Goal: Share content: Share content

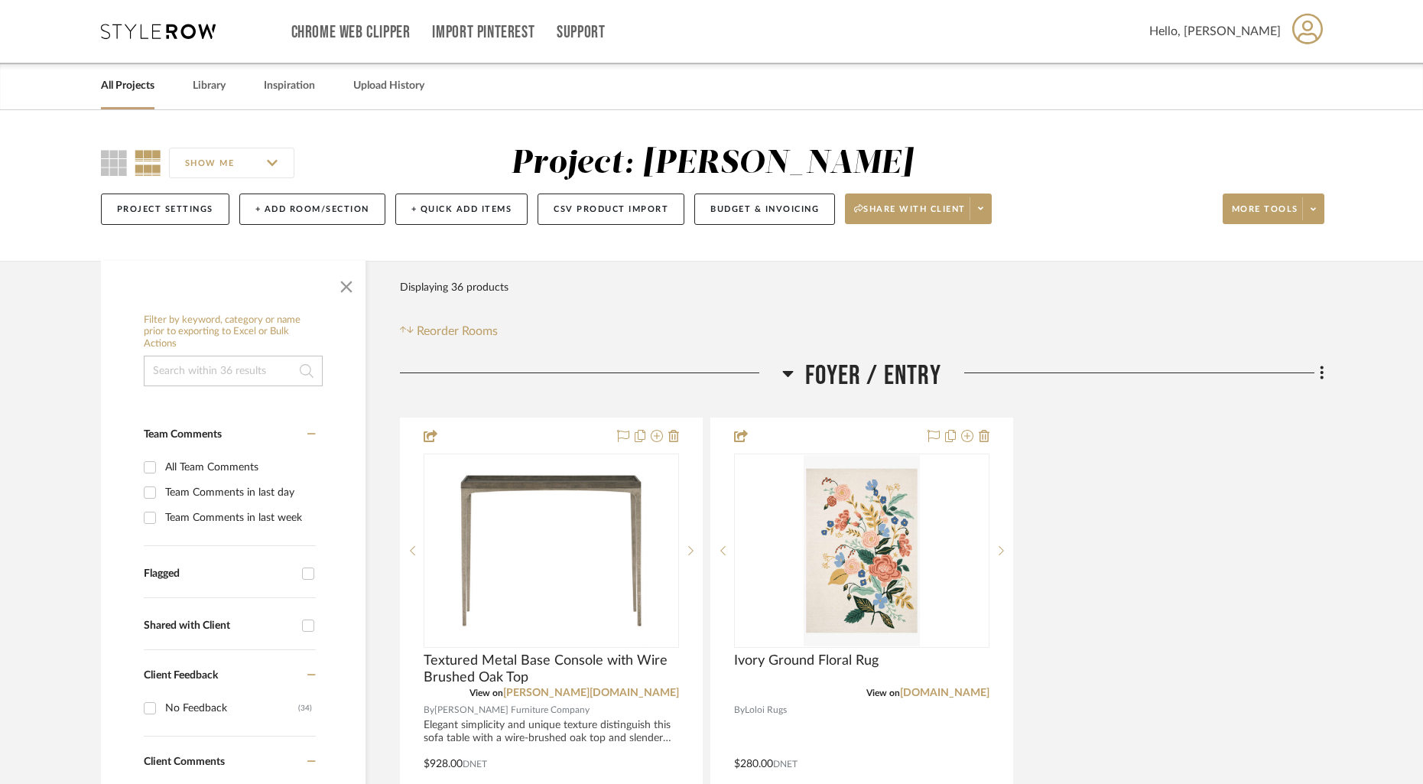
click at [138, 84] on link "All Projects" at bounding box center [128, 86] width 54 height 21
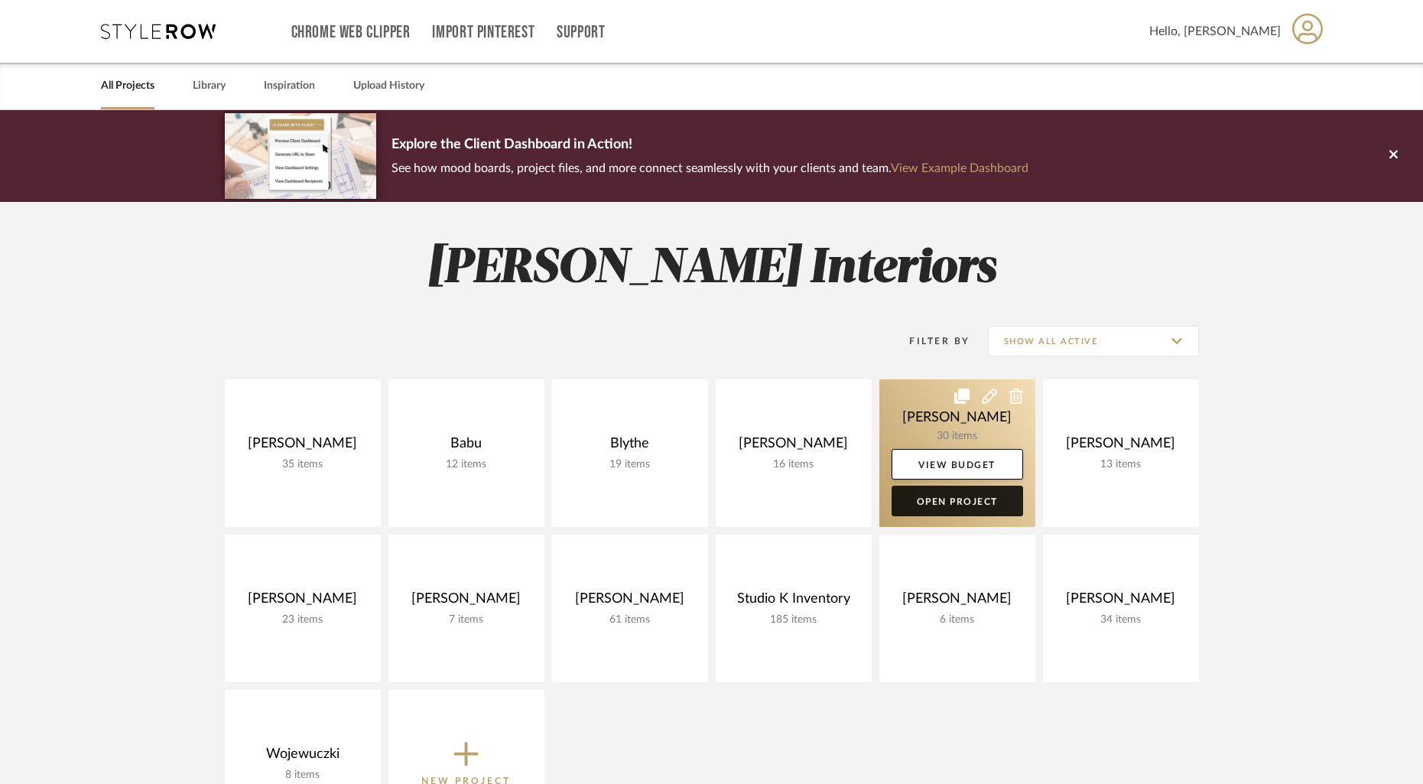
click at [972, 497] on link "Open Project" at bounding box center [958, 501] width 132 height 31
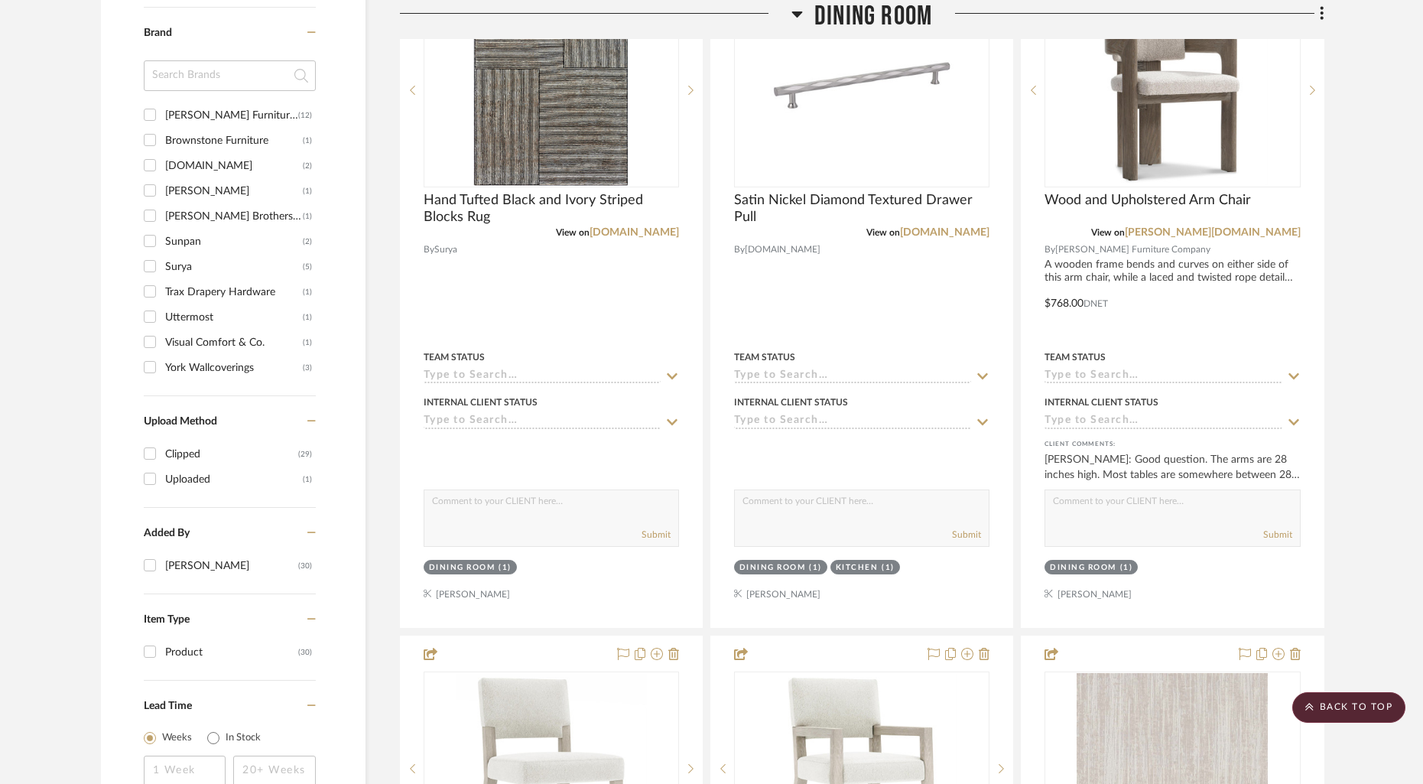
scroll to position [1151, 0]
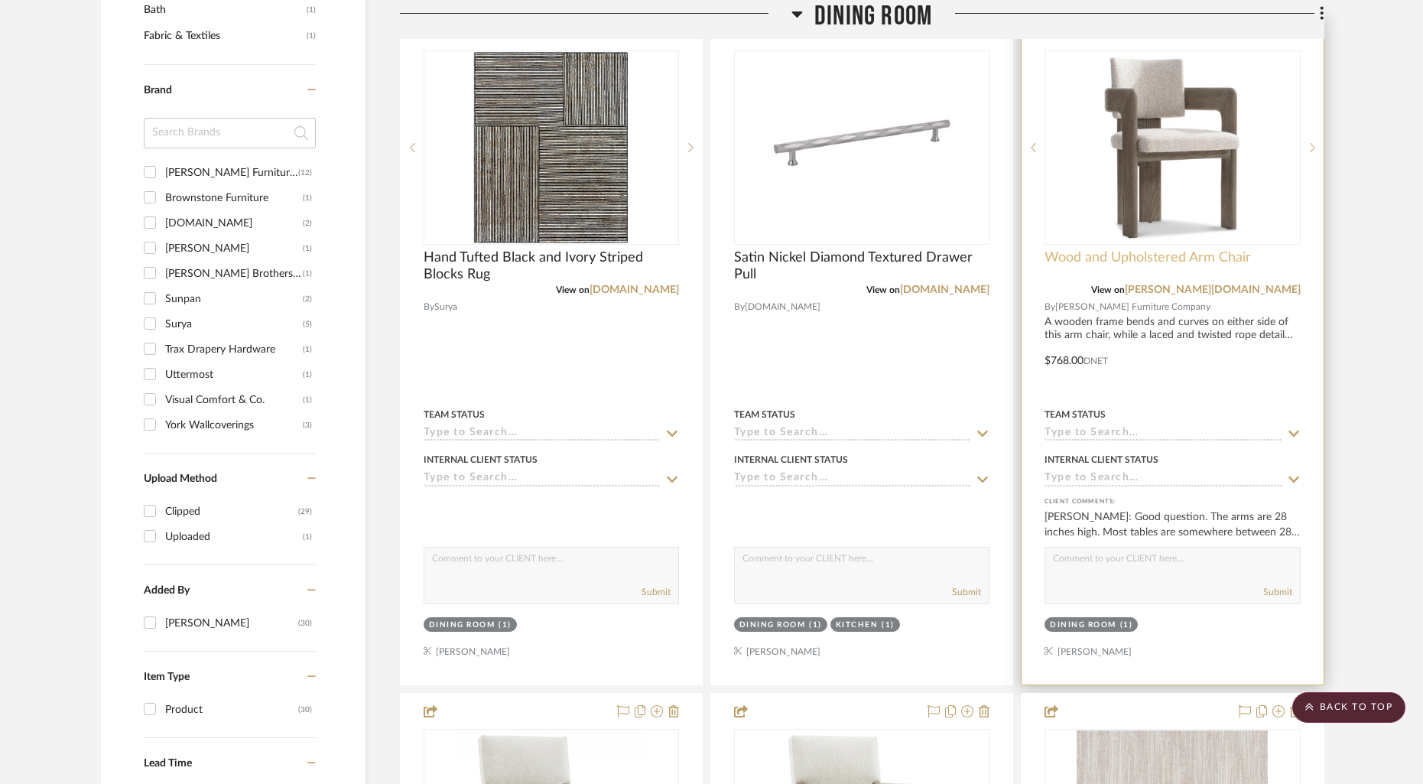
click at [1115, 260] on span "Wood and Upholstered Arm Chair" at bounding box center [1148, 257] width 206 height 17
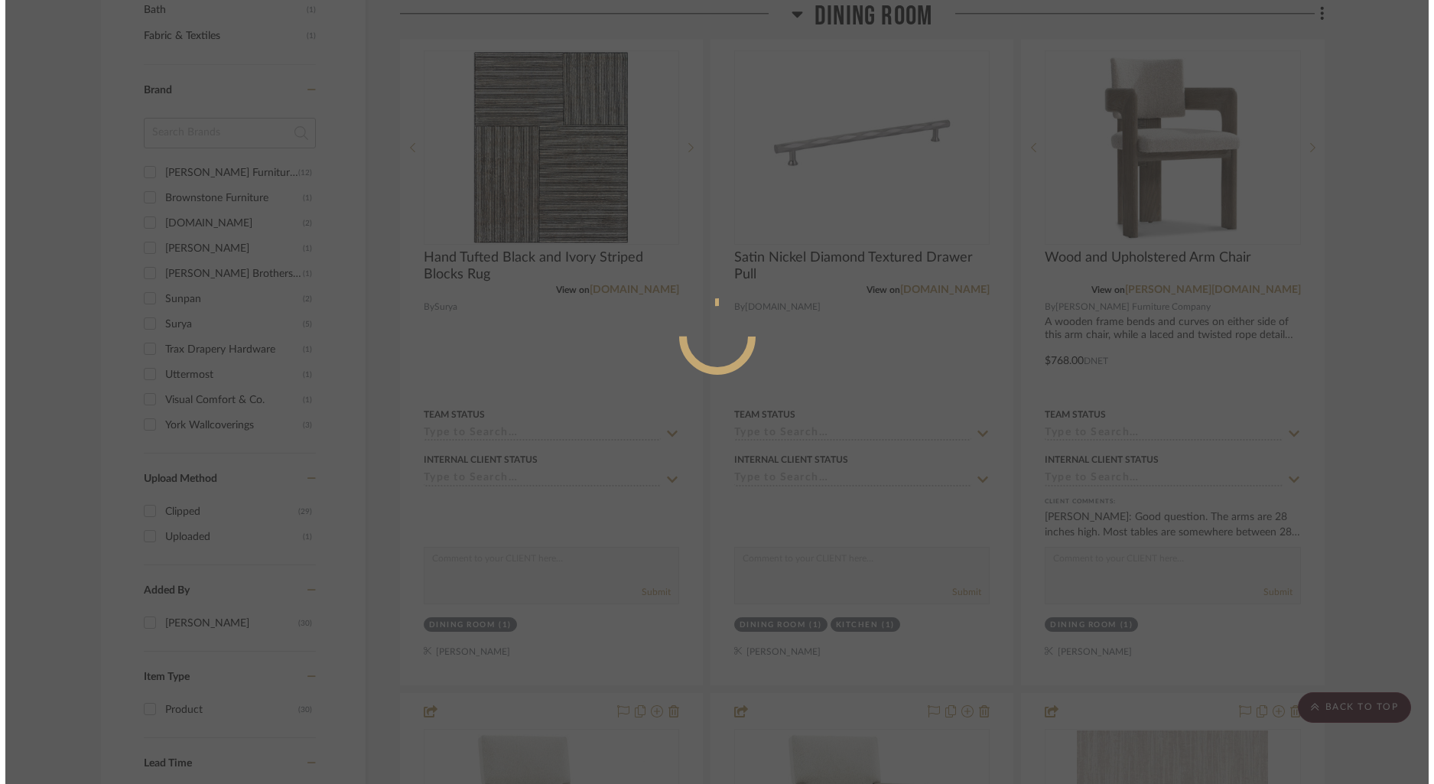
scroll to position [0, 0]
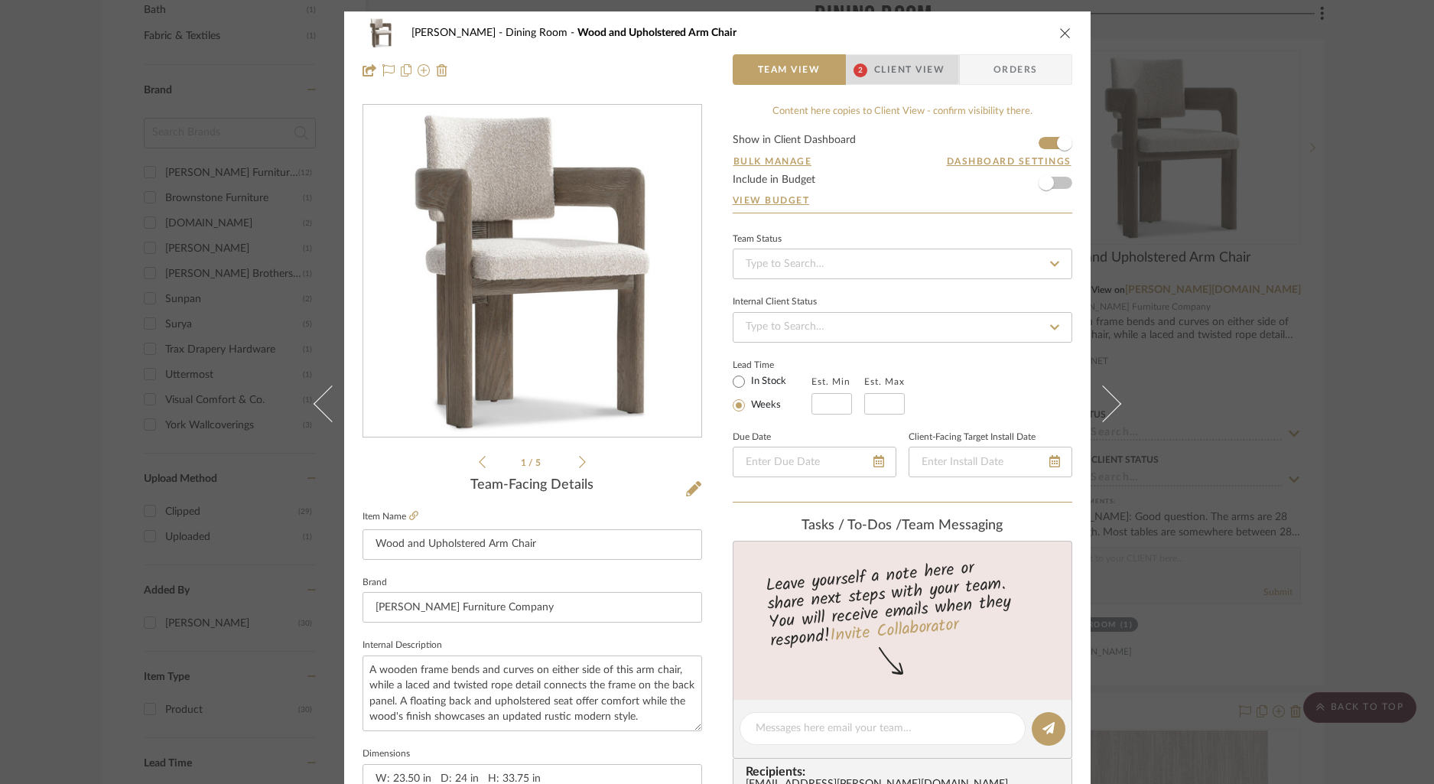
click at [889, 65] on span "Client View" at bounding box center [909, 69] width 70 height 31
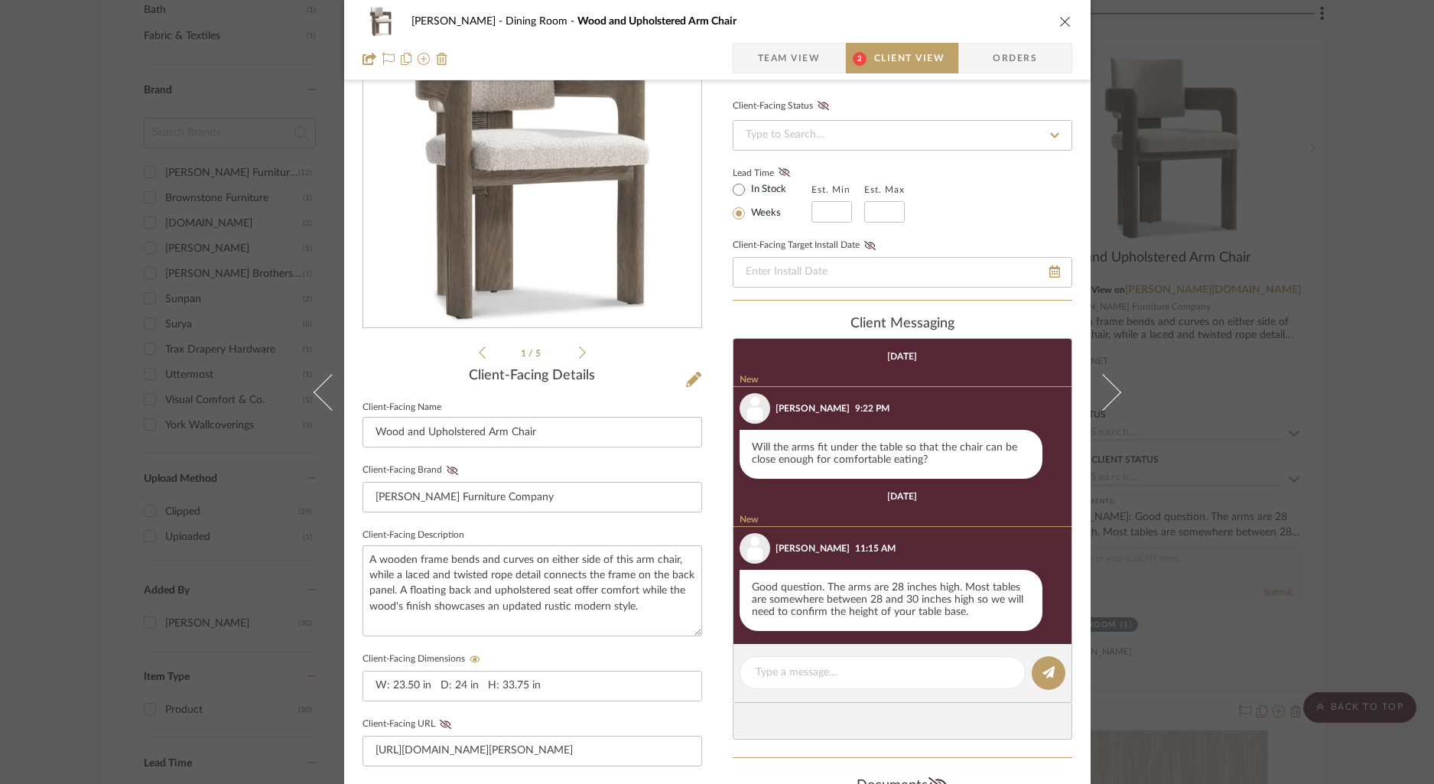
scroll to position [112, 0]
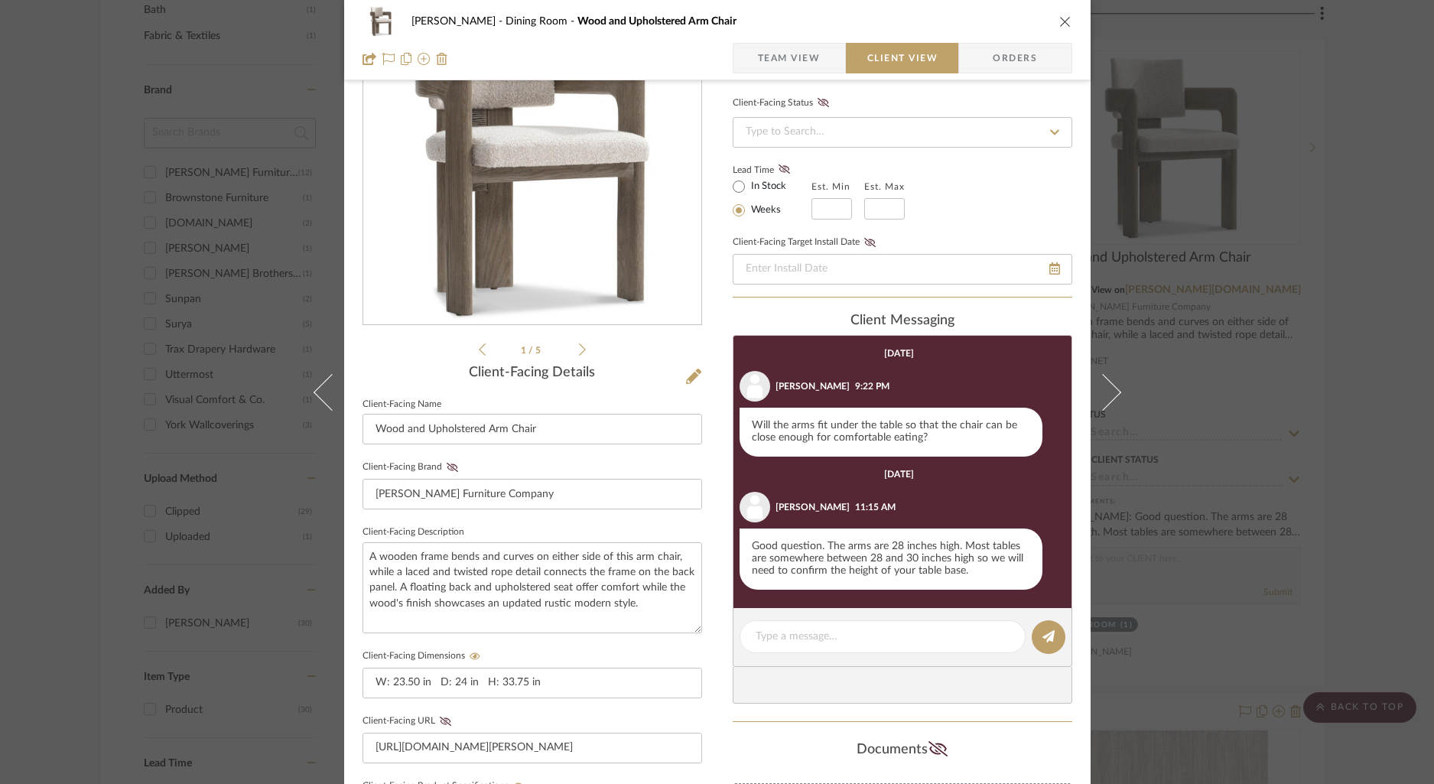
click at [1004, 318] on div "client Messaging" at bounding box center [903, 321] width 340 height 17
click at [1066, 19] on button "close" at bounding box center [1065, 22] width 14 height 14
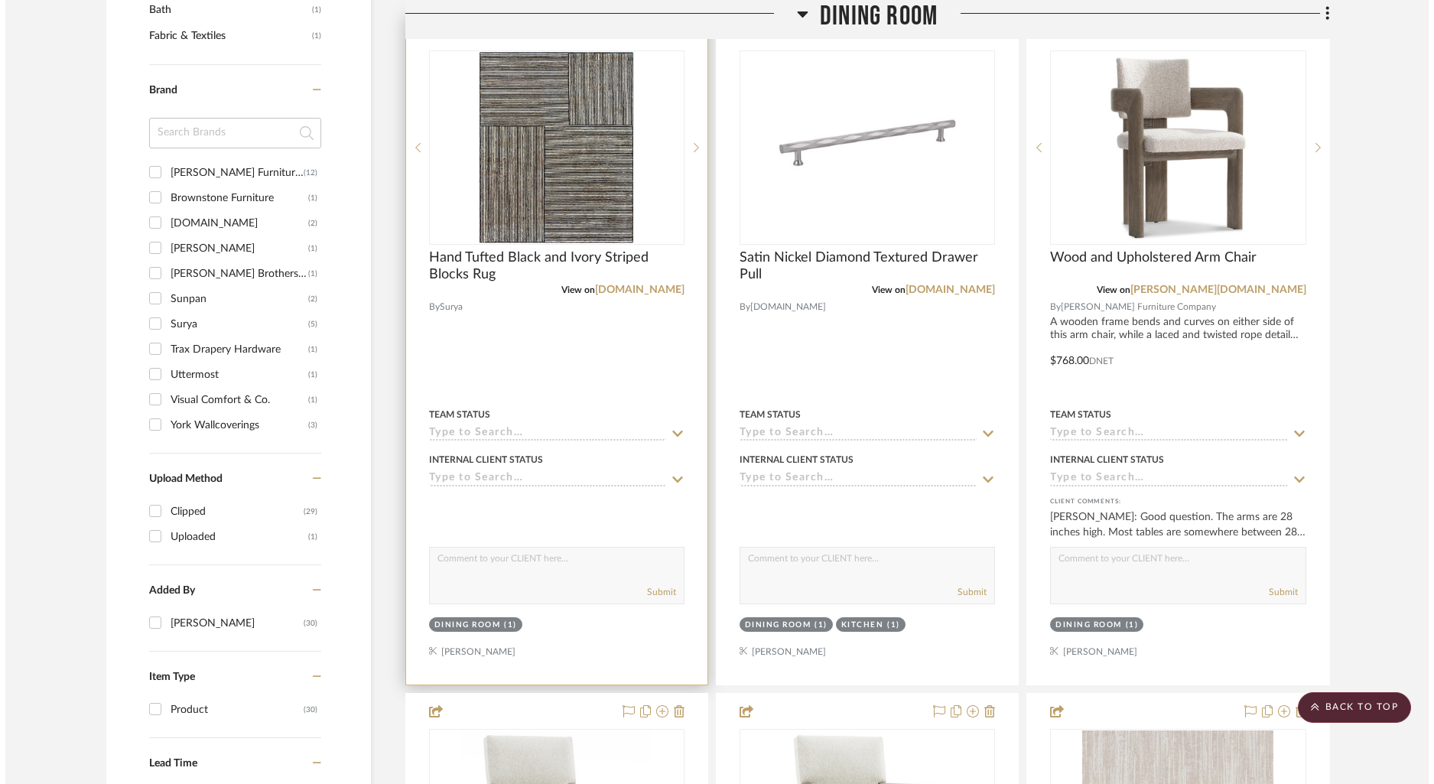
scroll to position [0, 0]
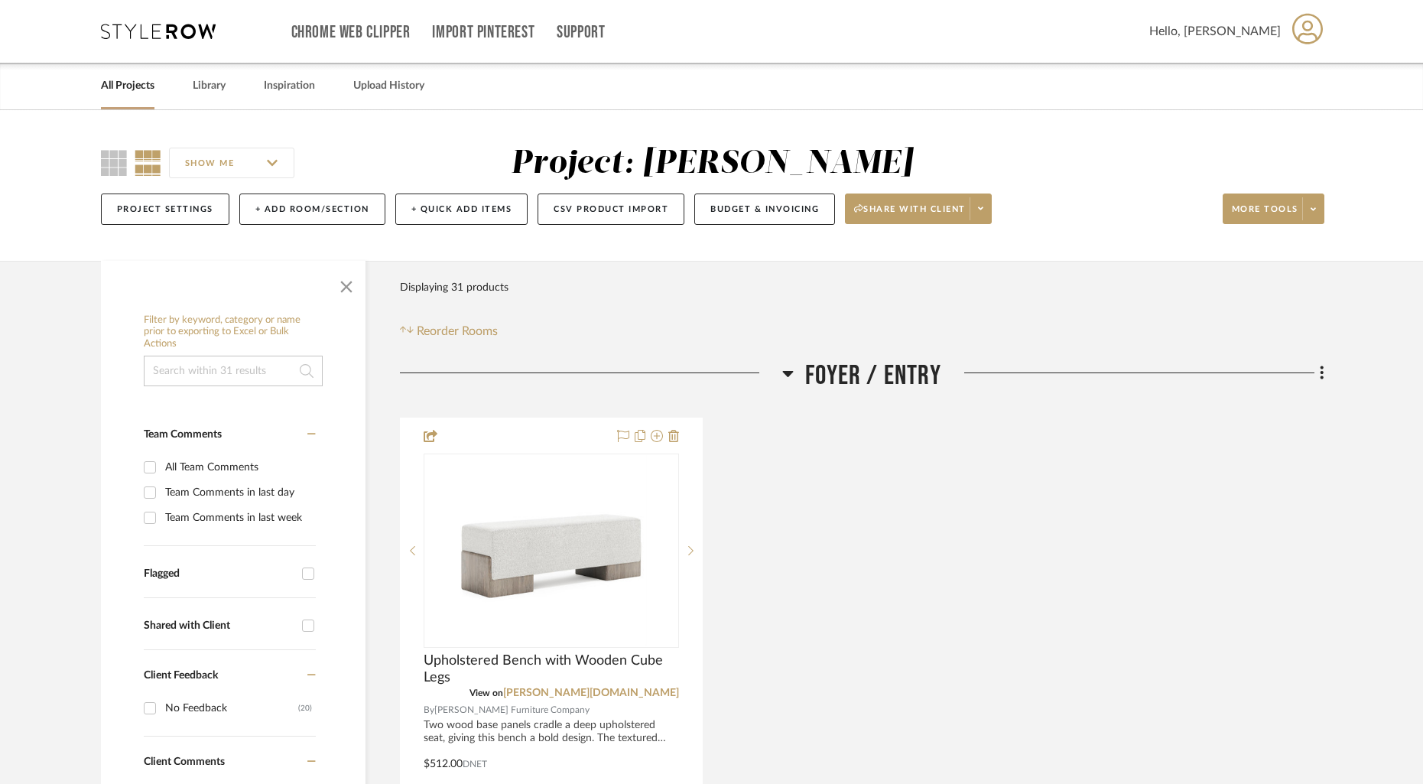
click at [131, 92] on link "All Projects" at bounding box center [128, 86] width 54 height 21
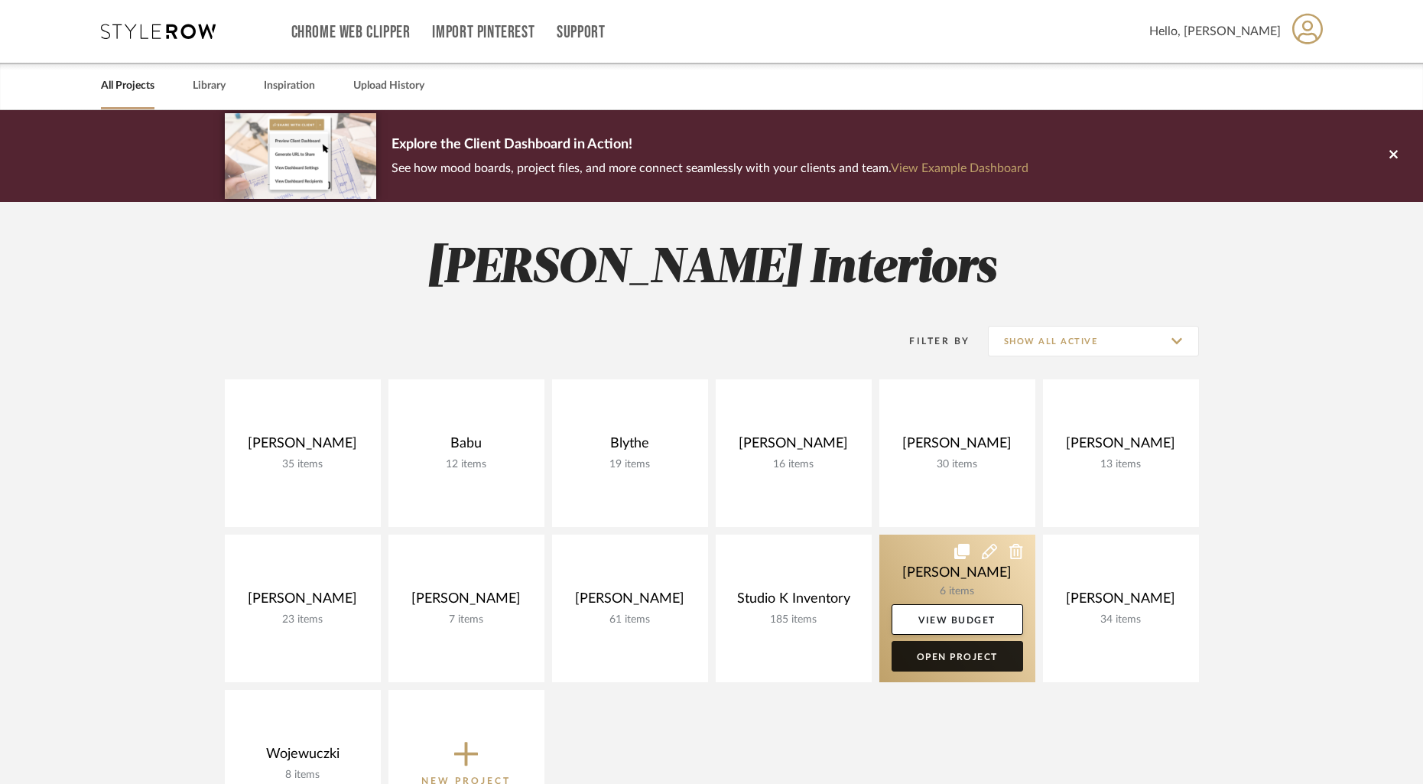
click at [961, 655] on link "Open Project" at bounding box center [958, 656] width 132 height 31
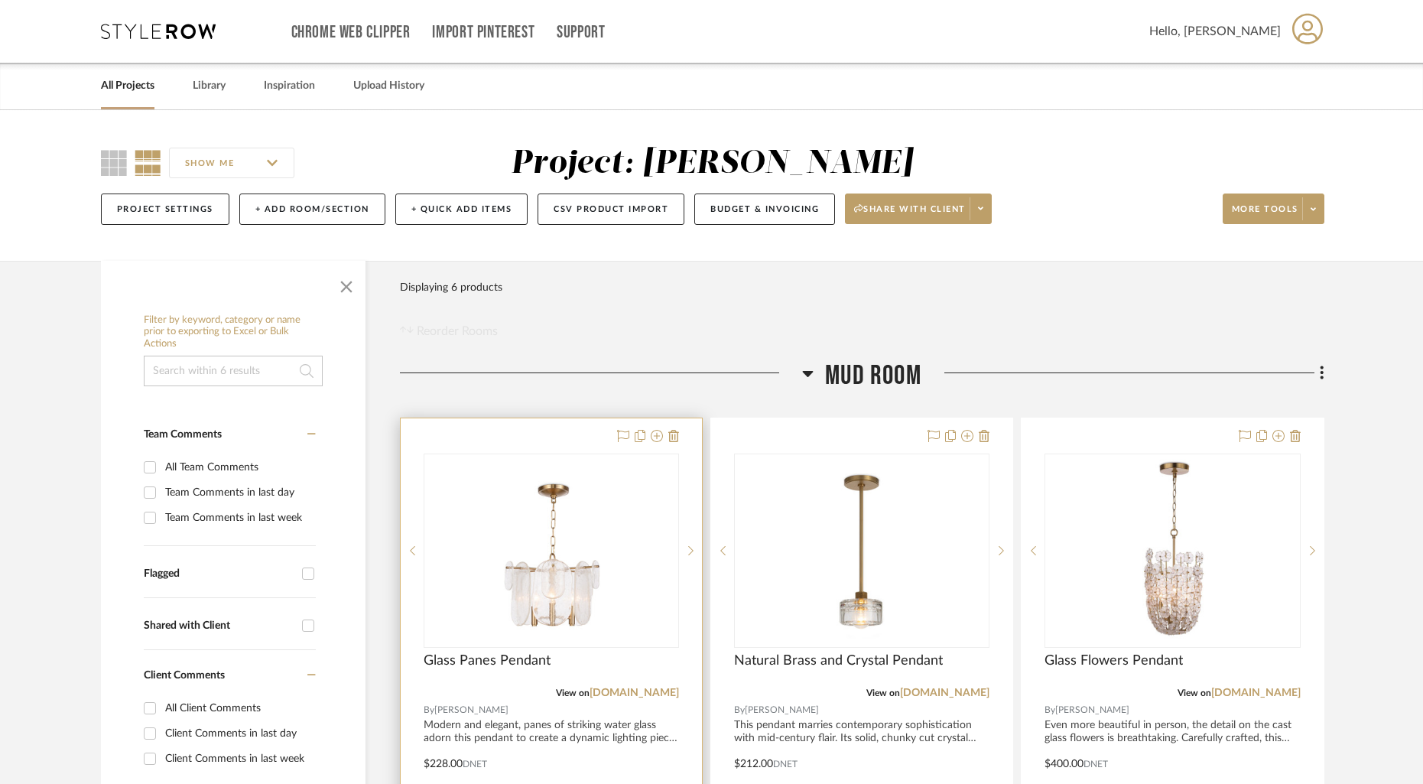
click at [548, 437] on div at bounding box center [551, 752] width 301 height 669
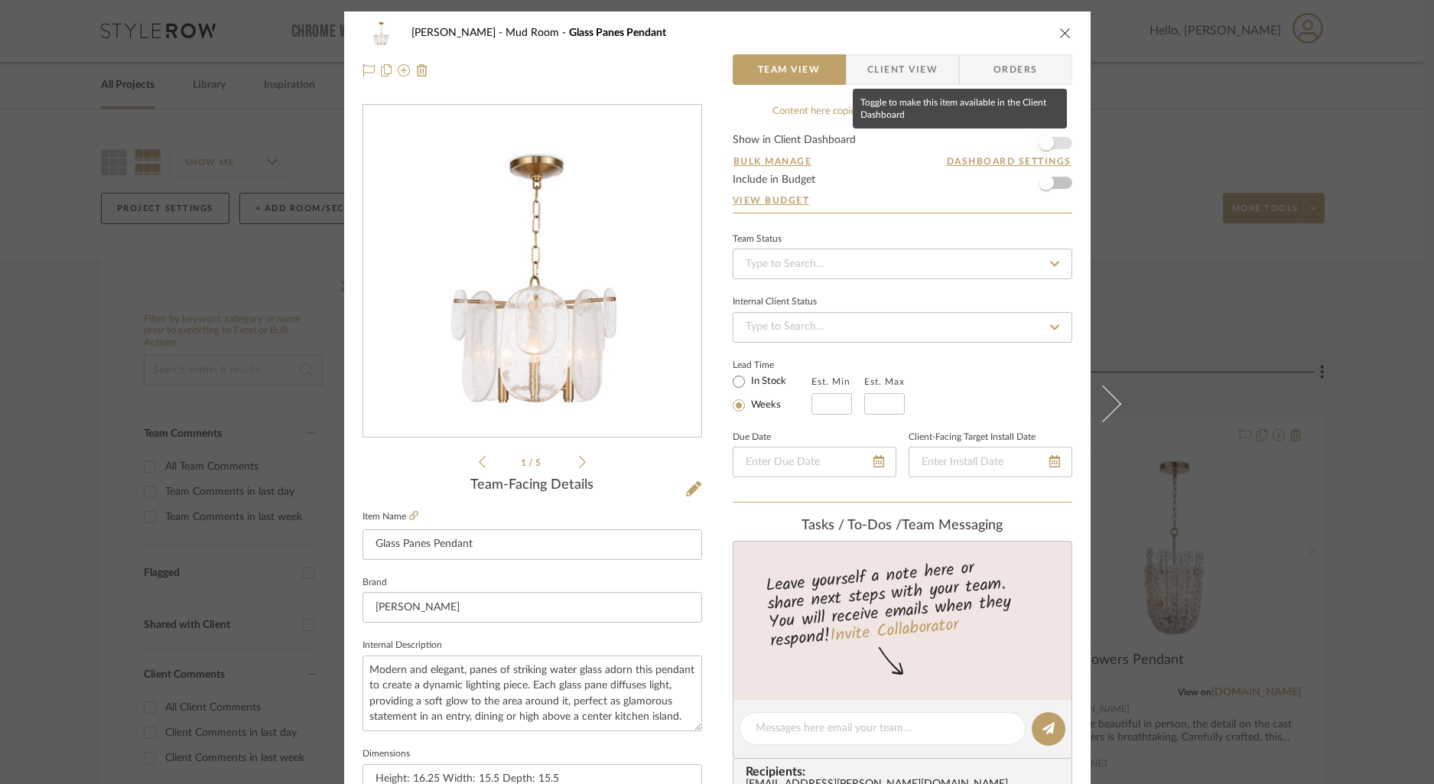
click at [1051, 138] on span "button" at bounding box center [1046, 143] width 34 height 34
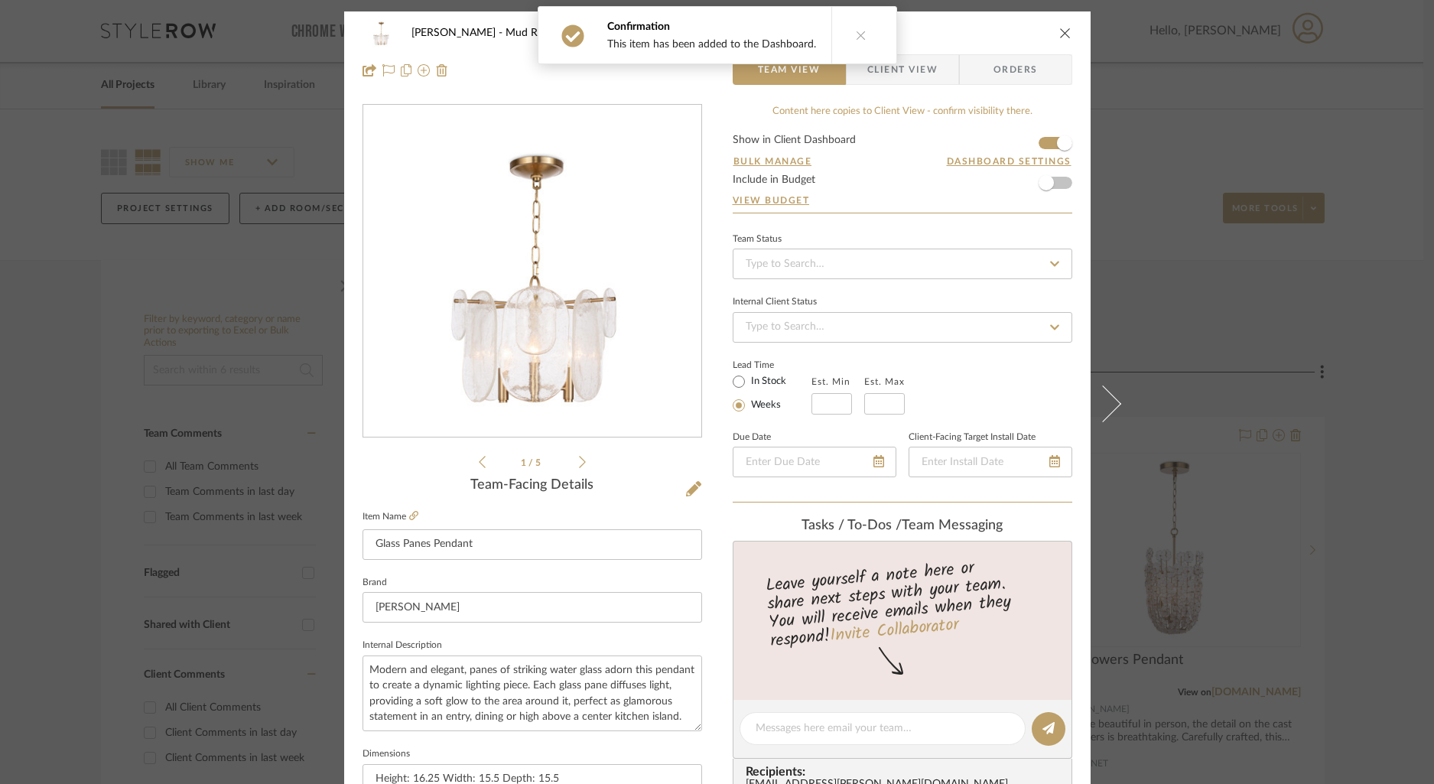
click at [915, 73] on span "Client View" at bounding box center [902, 69] width 70 height 31
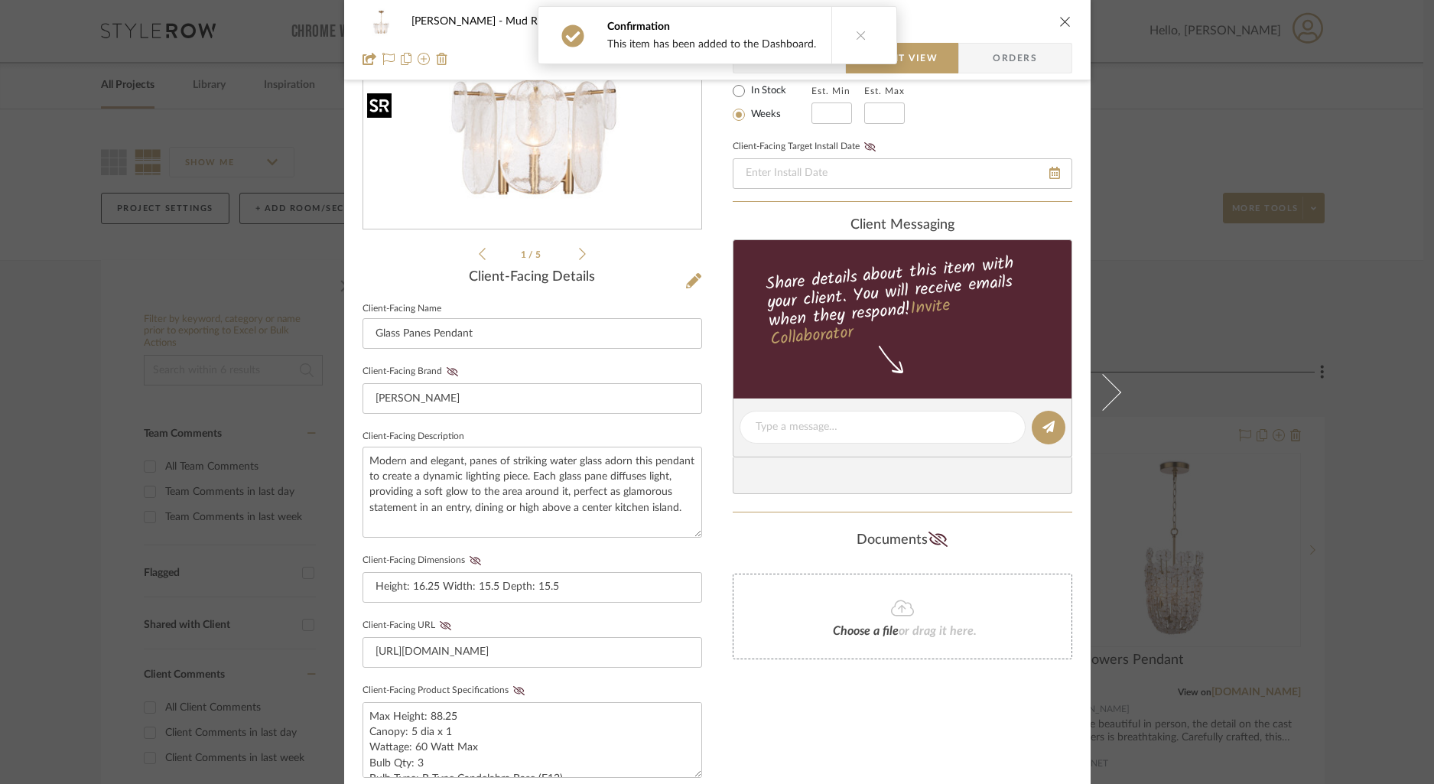
scroll to position [214, 0]
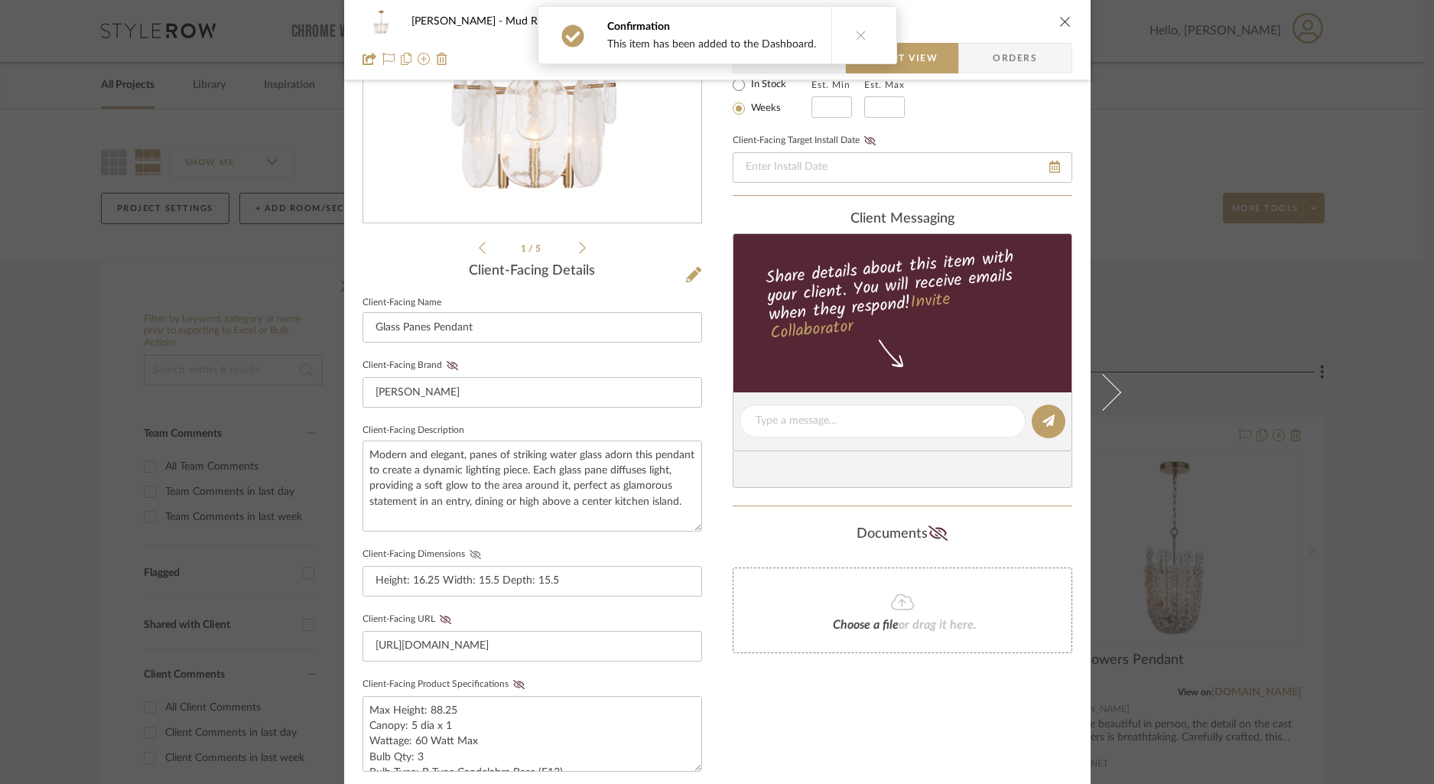
click at [470, 550] on icon at bounding box center [475, 554] width 11 height 9
click at [514, 682] on icon at bounding box center [518, 684] width 11 height 9
click at [1060, 22] on icon "close" at bounding box center [1065, 21] width 12 height 12
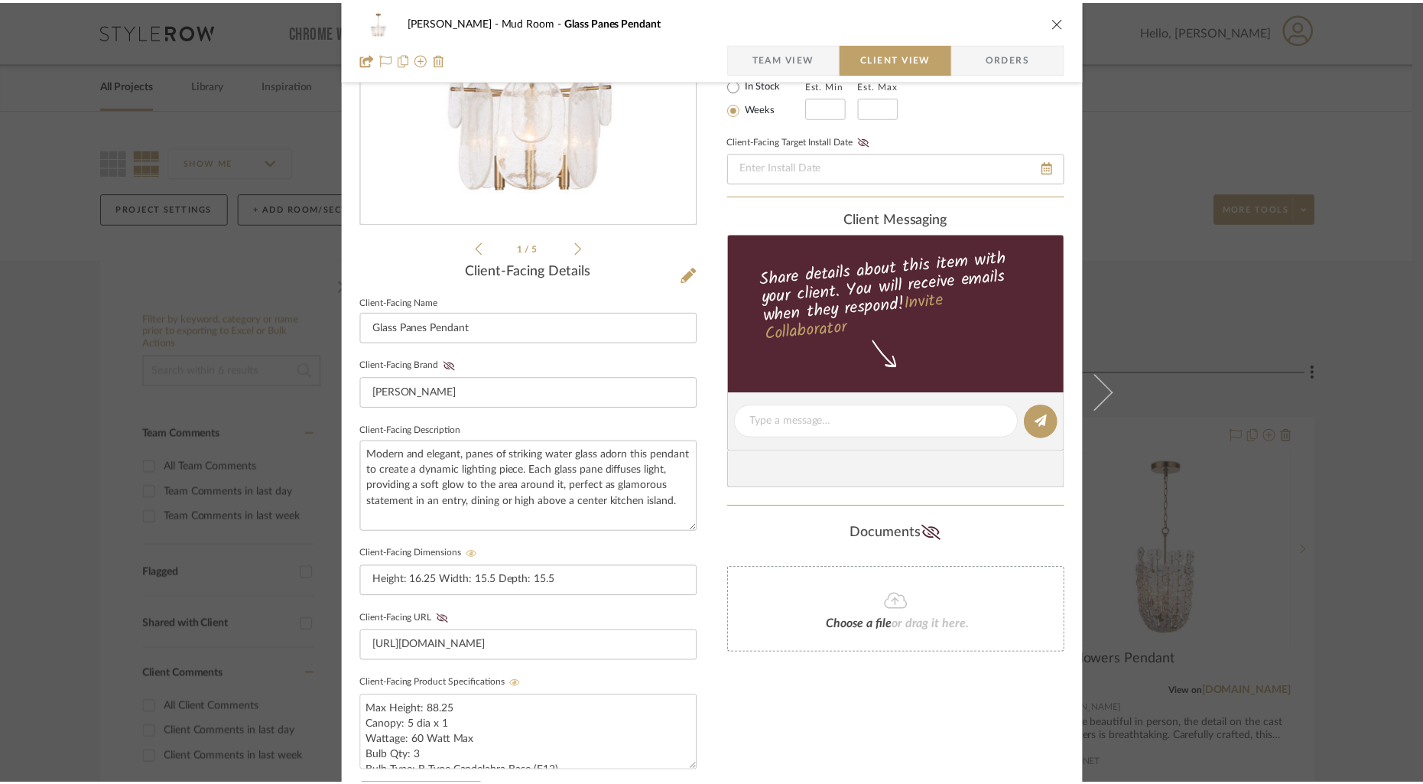
scroll to position [1, 0]
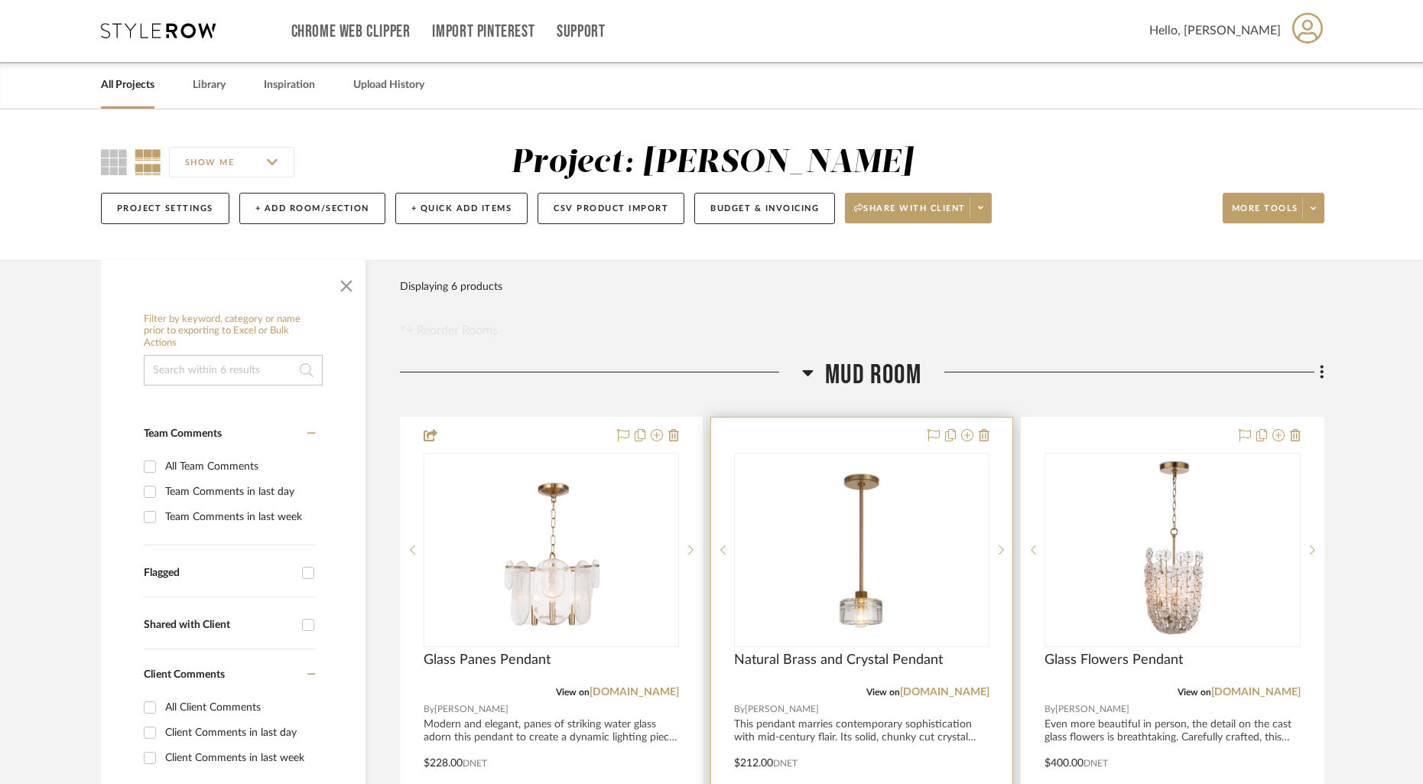
click at [870, 444] on div at bounding box center [861, 752] width 301 height 669
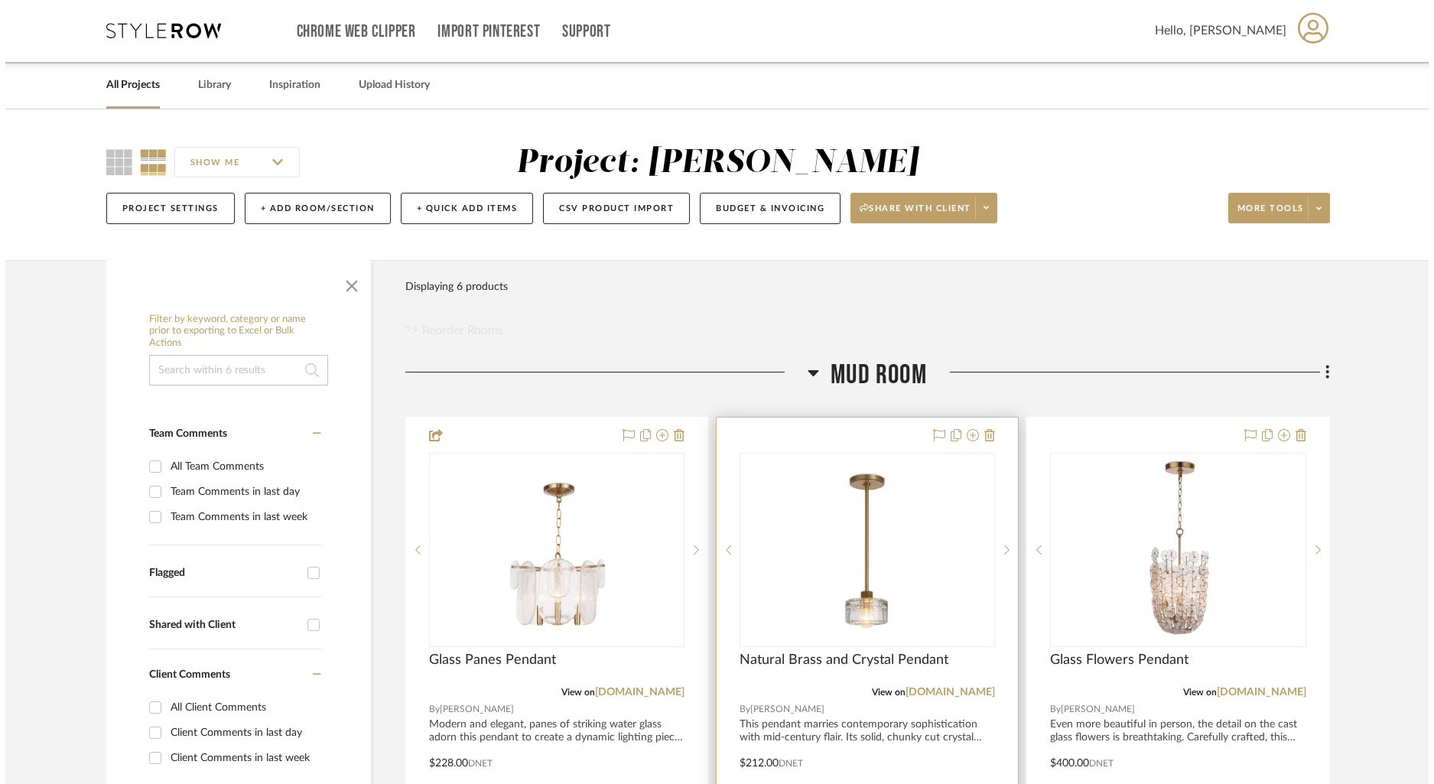
scroll to position [0, 0]
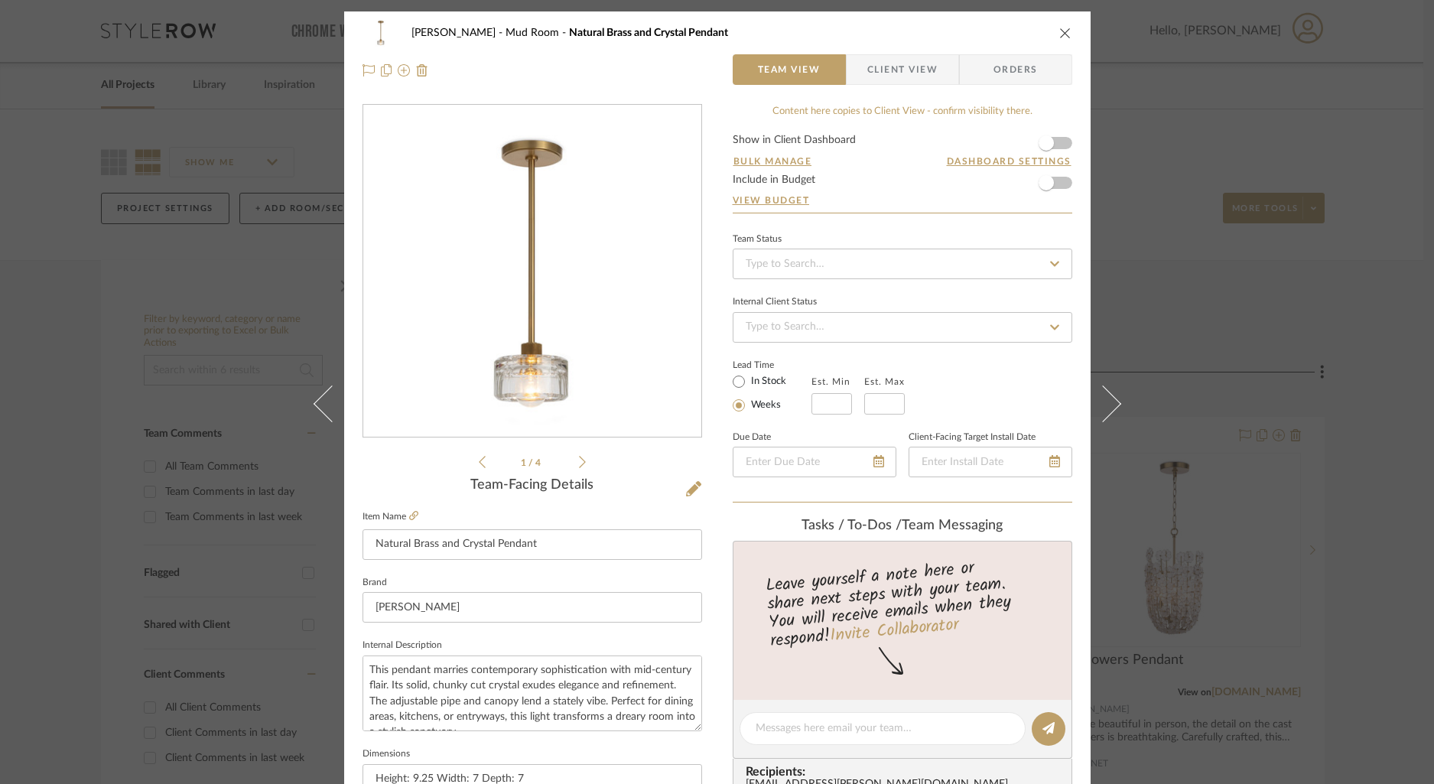
click at [1062, 141] on form "Show in Client Dashboard Bulk Manage Dashboard Settings Include in Budget View …" at bounding box center [903, 174] width 340 height 78
click at [1049, 141] on span "button" at bounding box center [1046, 143] width 34 height 34
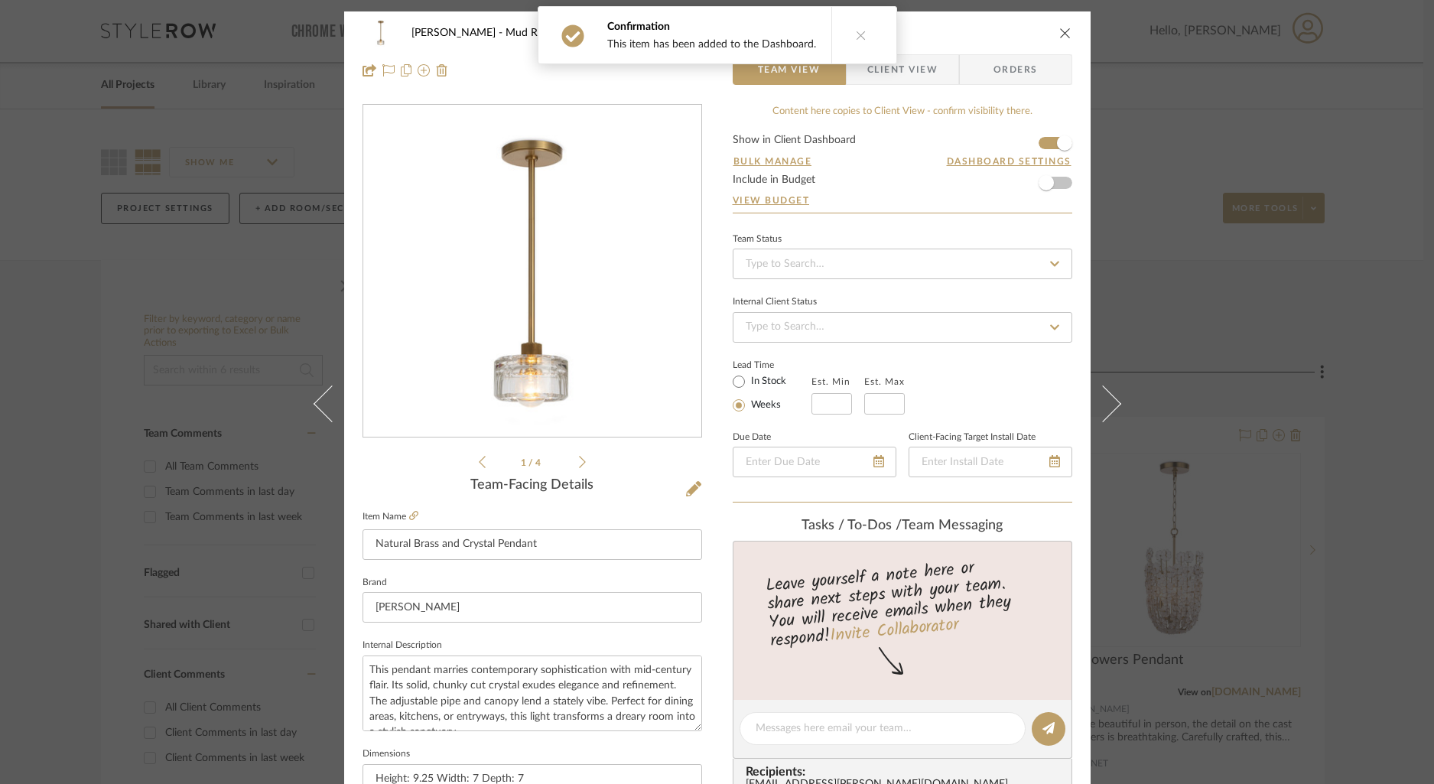
click at [910, 70] on span "Client View" at bounding box center [902, 69] width 70 height 31
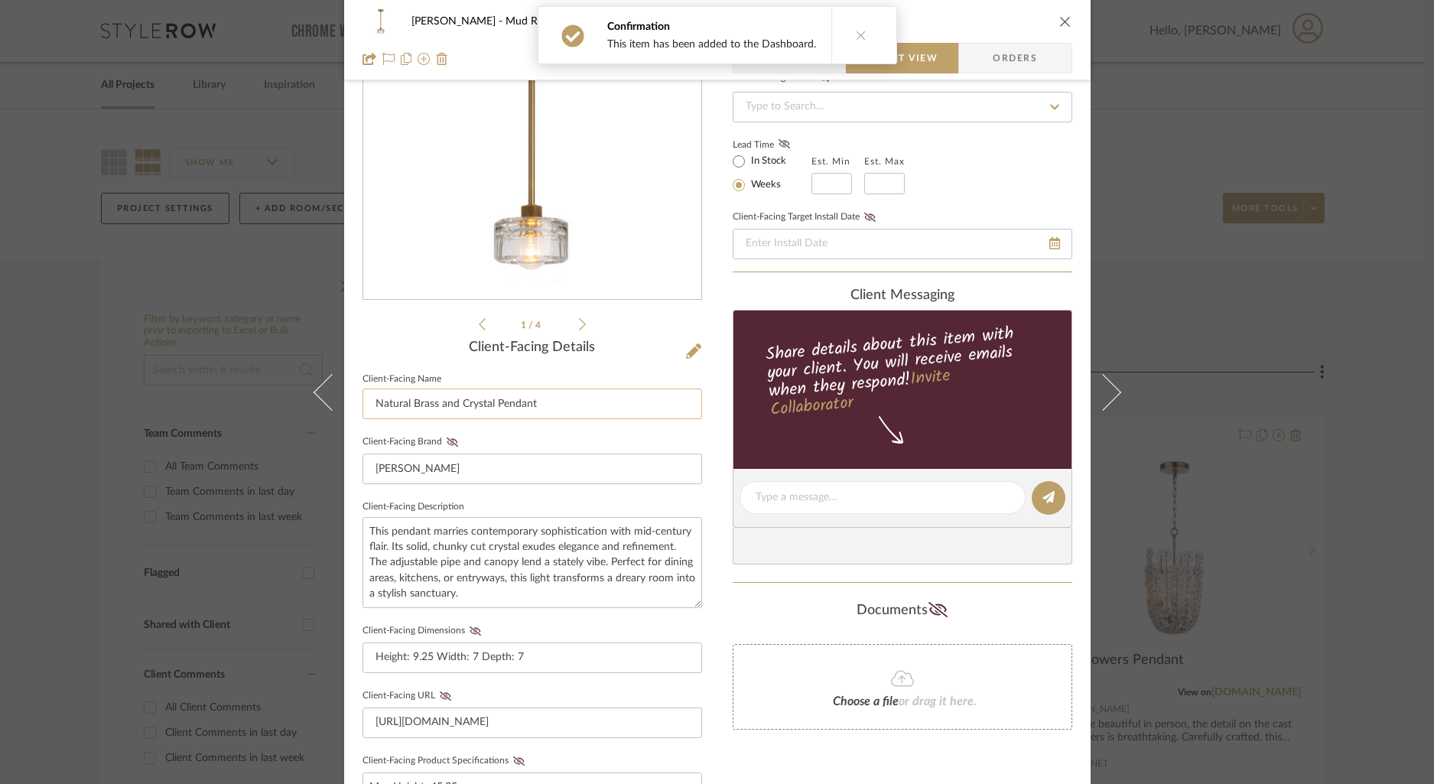
scroll to position [403, 0]
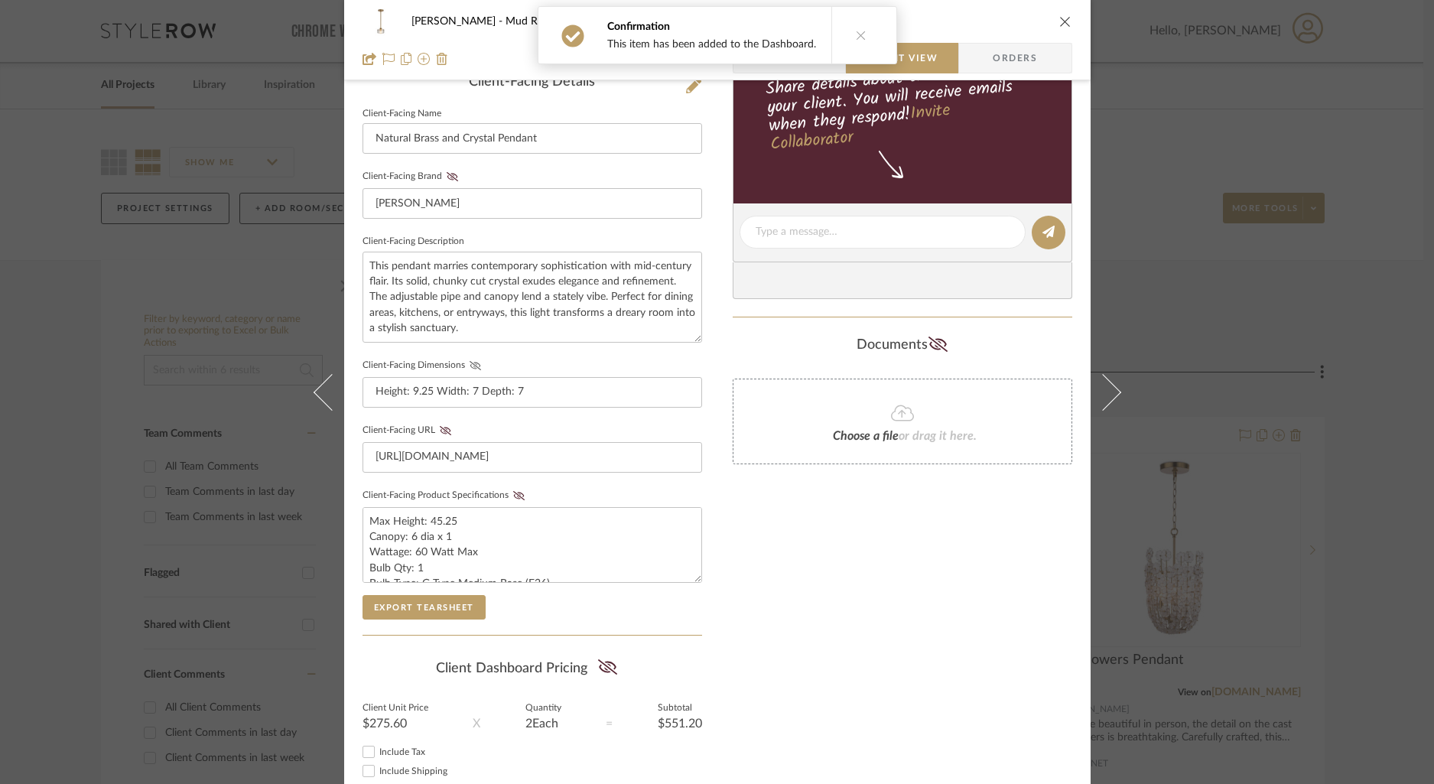
click at [470, 361] on icon at bounding box center [475, 365] width 11 height 9
click at [513, 491] on icon at bounding box center [518, 495] width 11 height 9
click at [1059, 24] on icon "close" at bounding box center [1065, 21] width 12 height 12
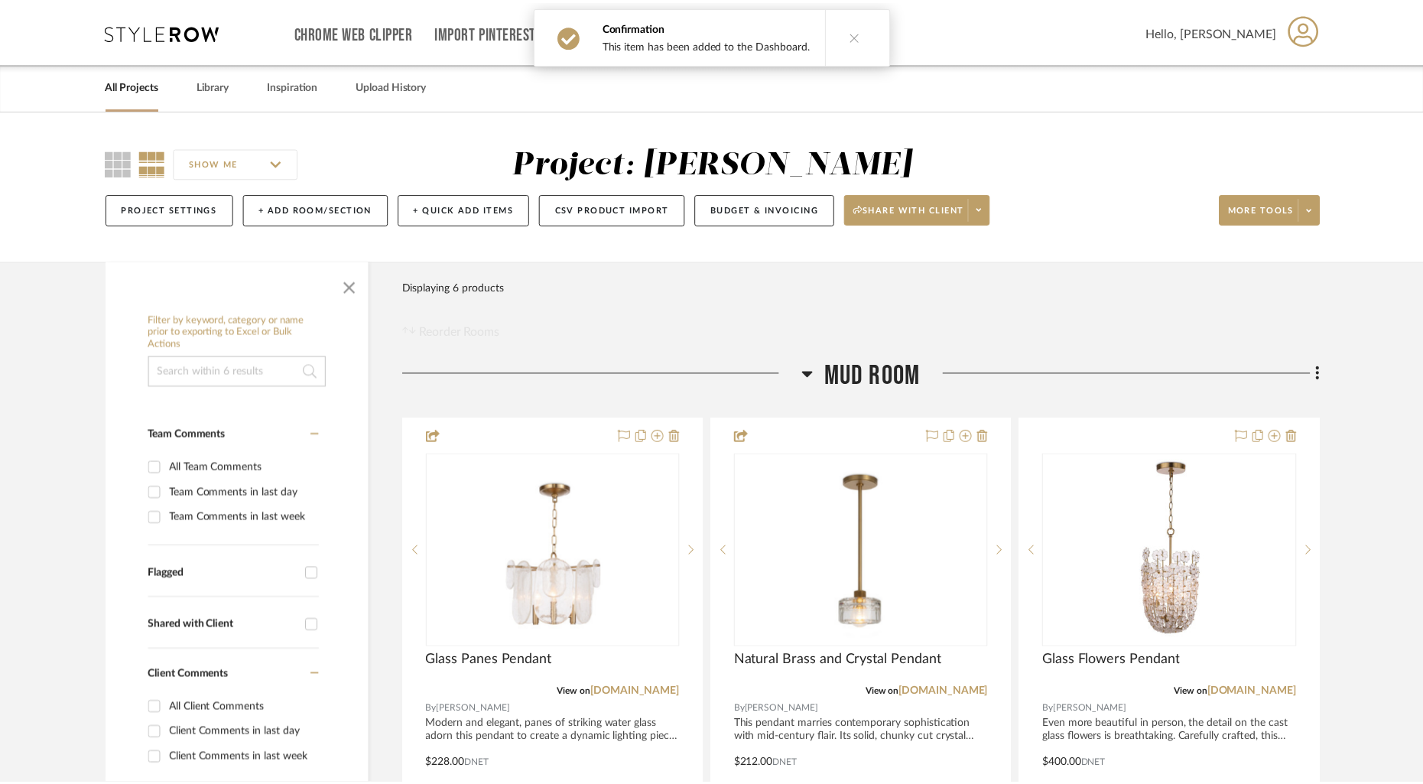
scroll to position [1, 0]
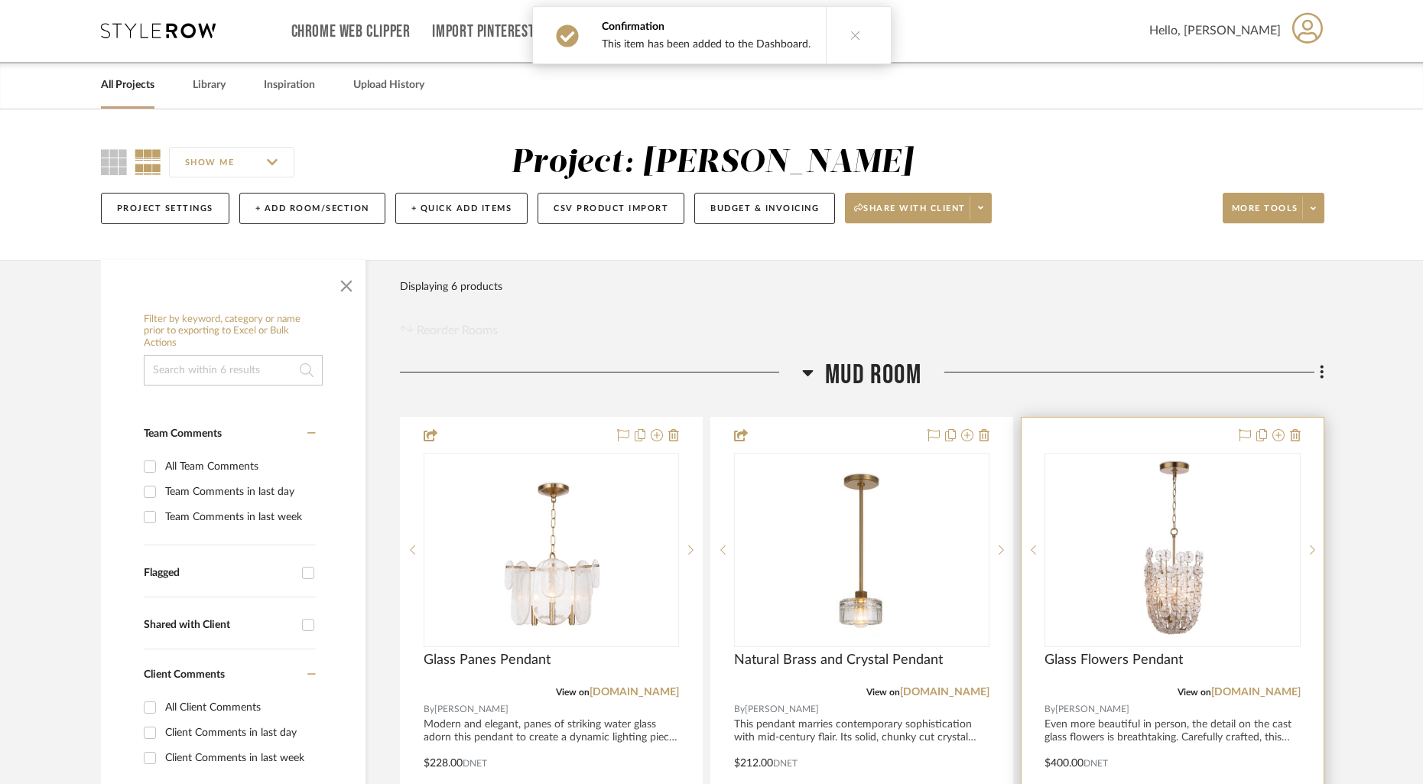
click at [1193, 448] on div at bounding box center [1172, 752] width 301 height 669
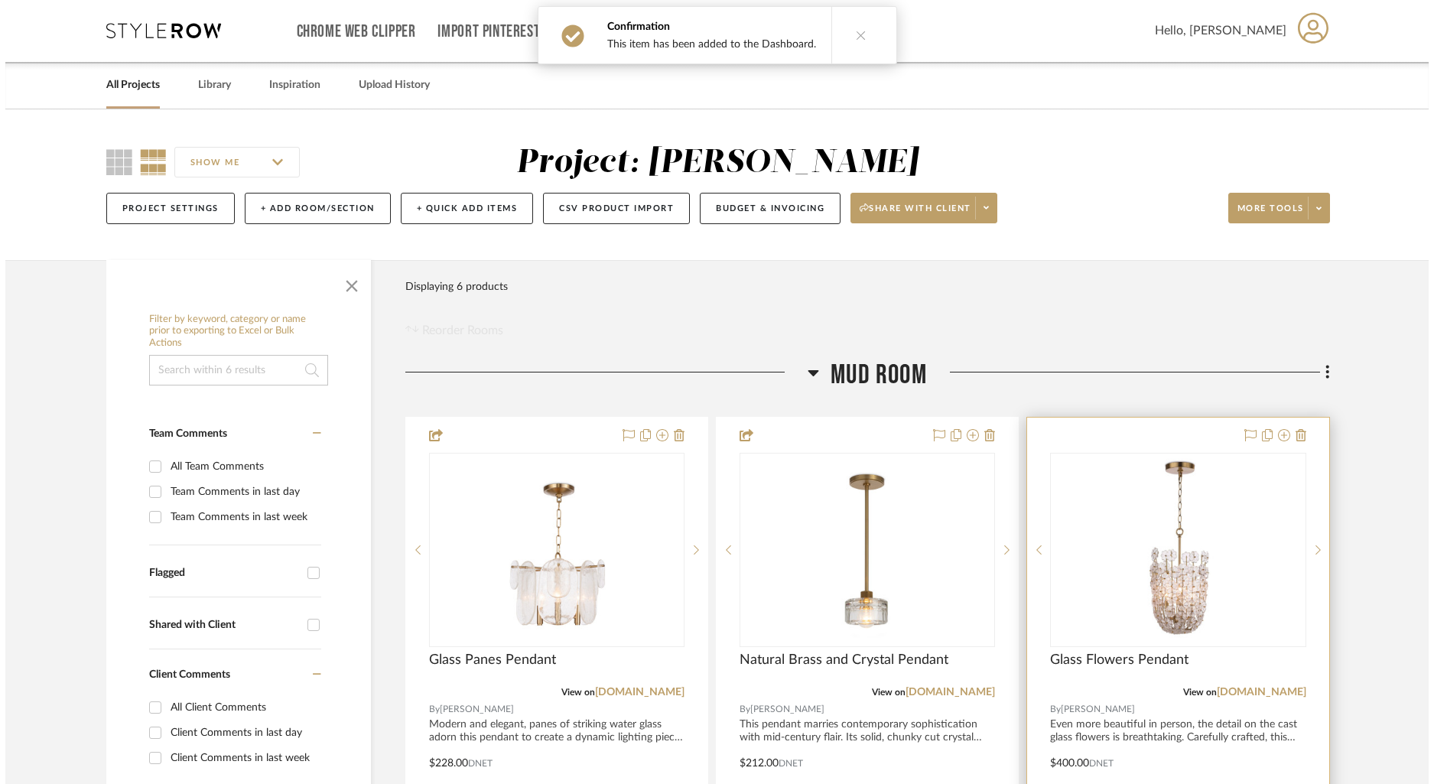
scroll to position [0, 0]
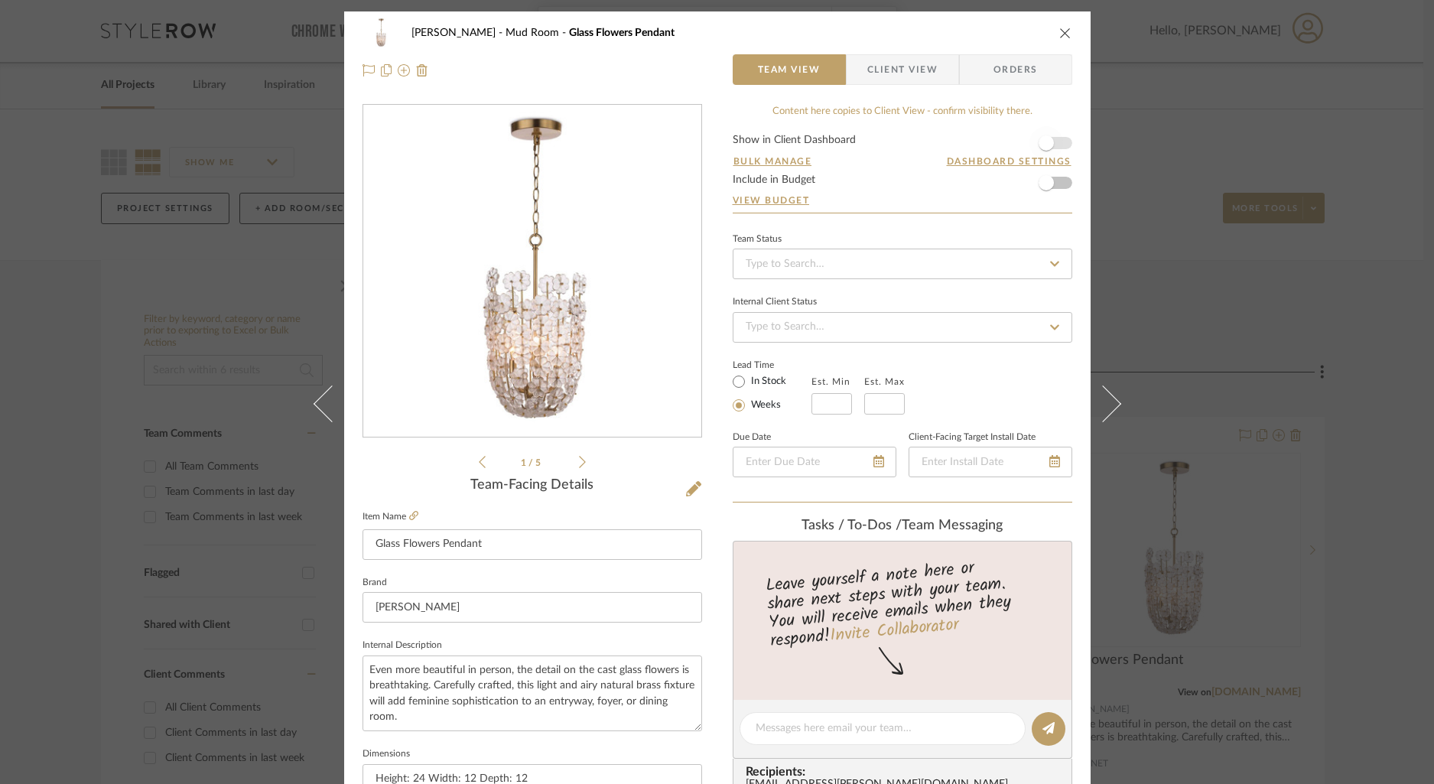
click at [1054, 144] on span "button" at bounding box center [1046, 143] width 34 height 34
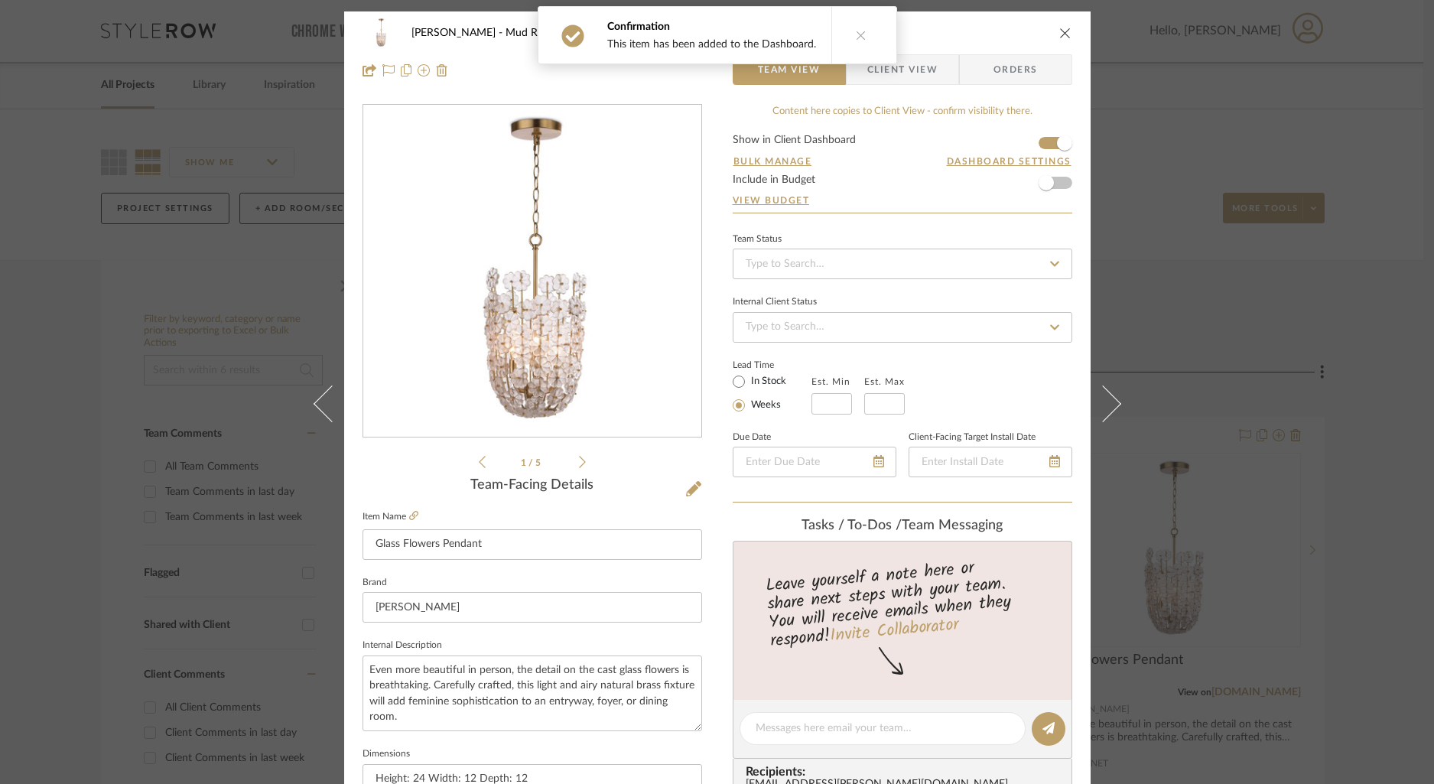
click at [908, 64] on span "Client View" at bounding box center [902, 69] width 70 height 31
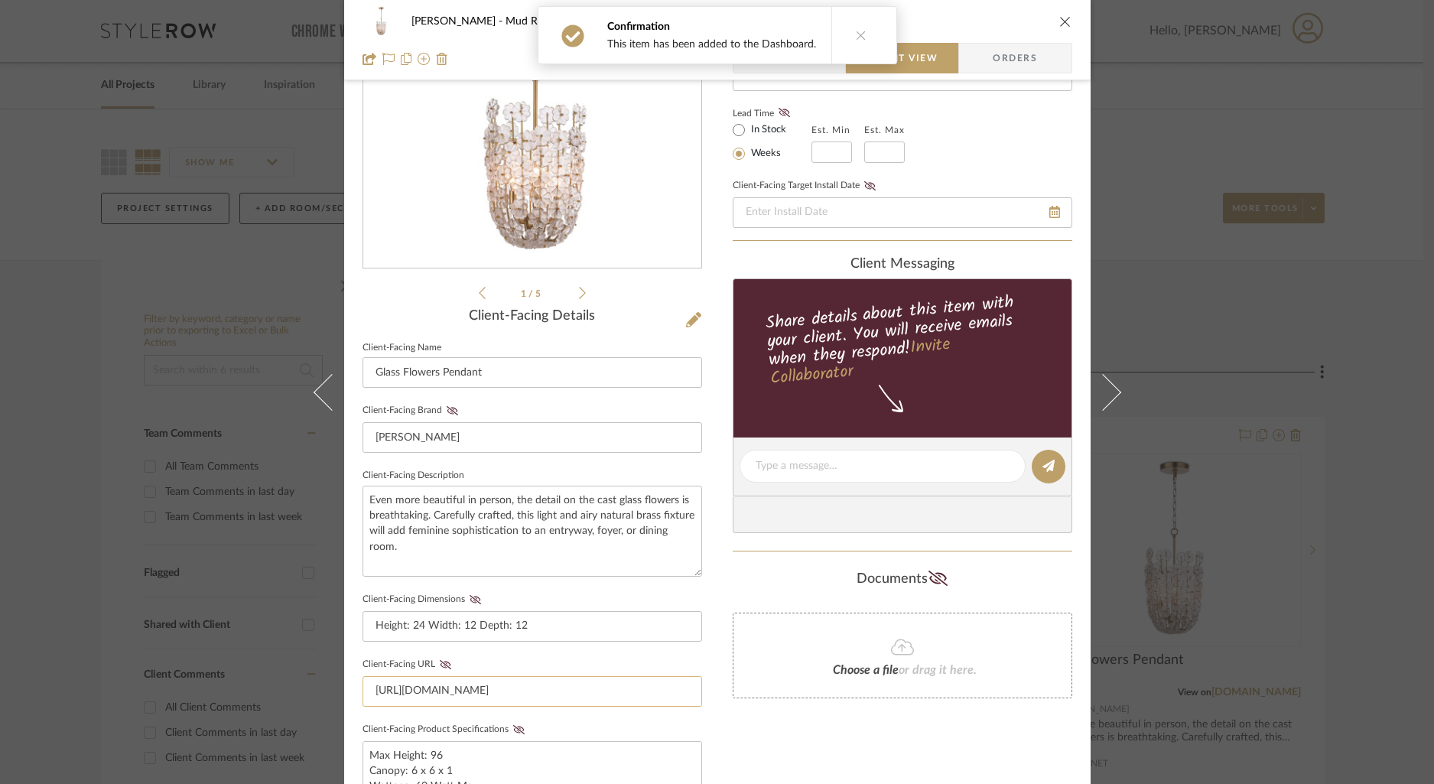
scroll to position [221, 0]
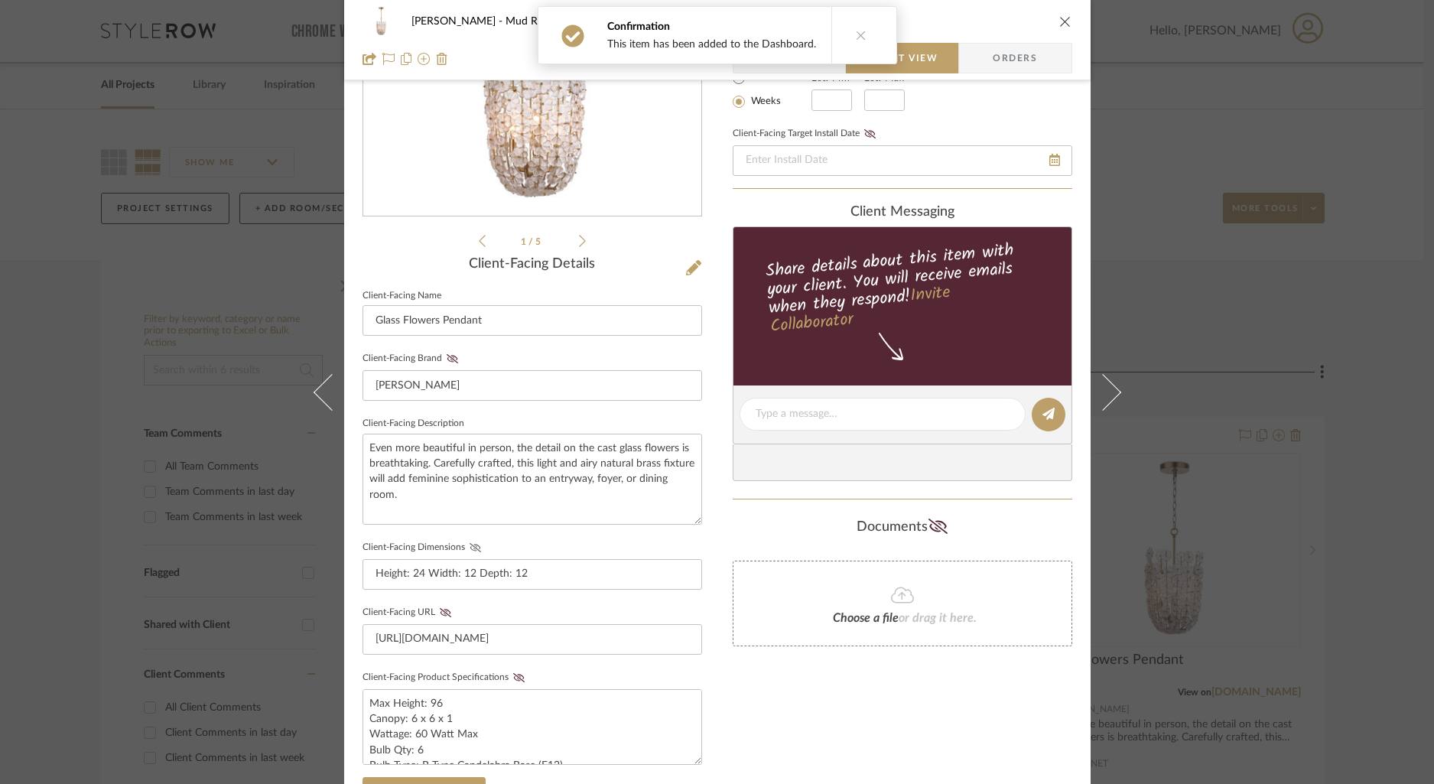
drag, startPoint x: 468, startPoint y: 543, endPoint x: 499, endPoint y: 592, distance: 57.7
click at [470, 544] on icon at bounding box center [475, 547] width 11 height 9
click at [513, 673] on icon at bounding box center [518, 677] width 11 height 9
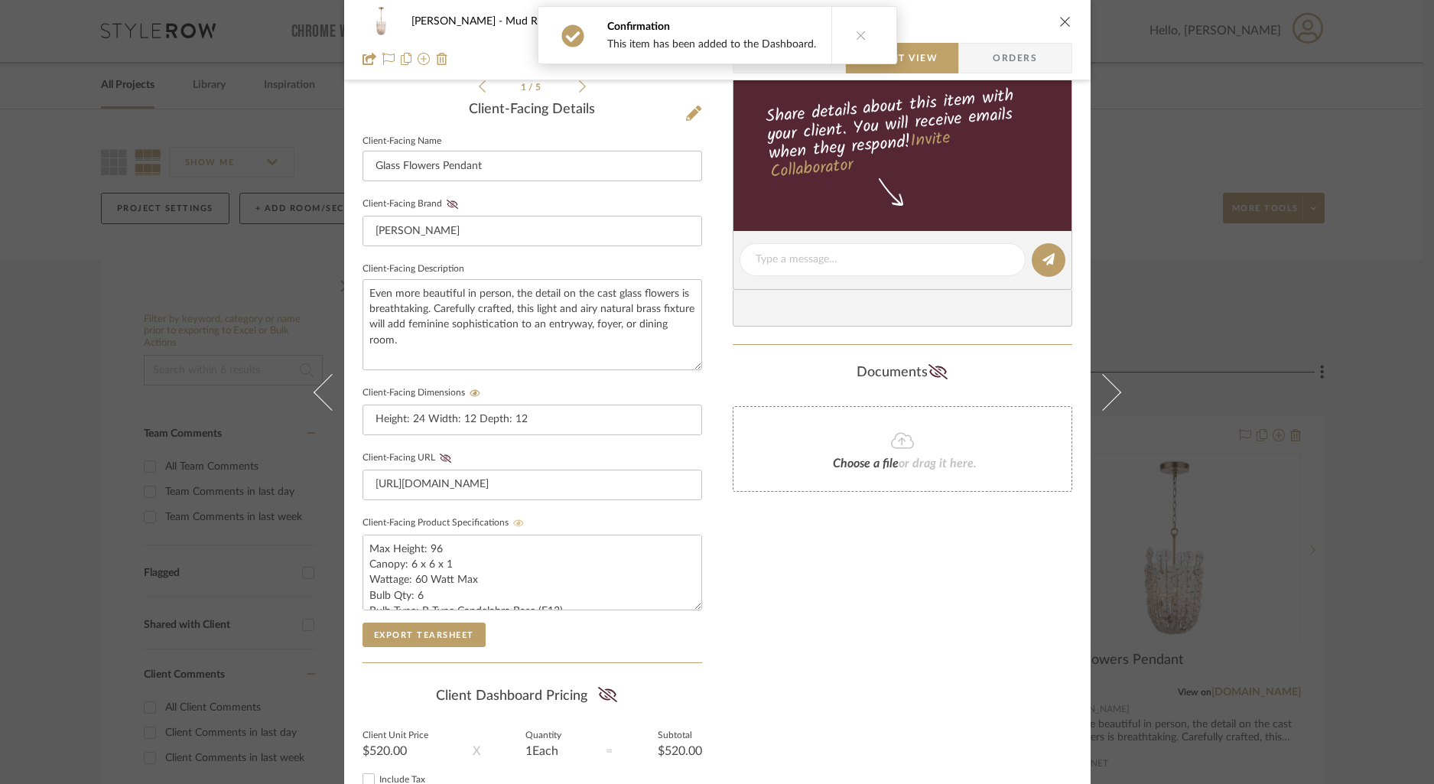
scroll to position [385, 0]
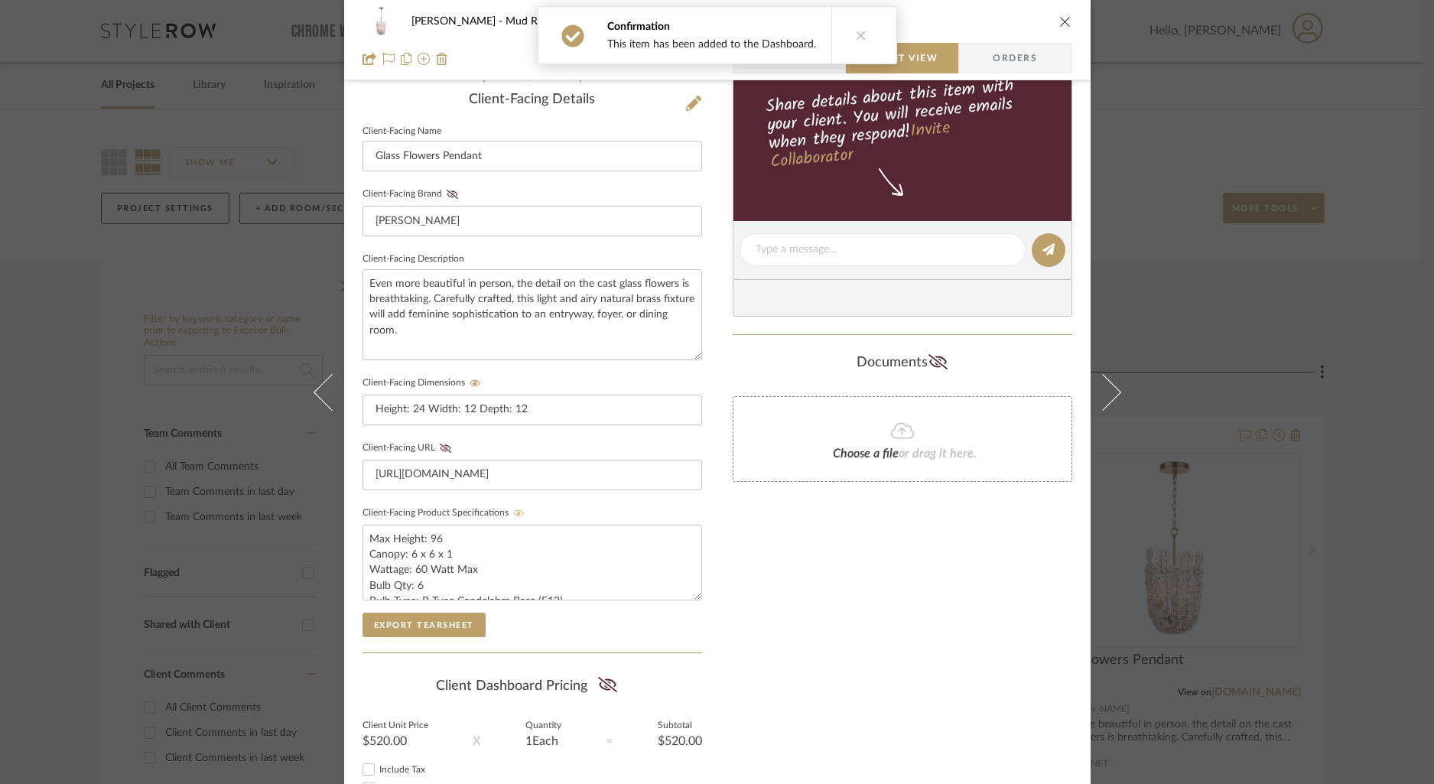
click at [1059, 21] on icon "close" at bounding box center [1065, 21] width 12 height 12
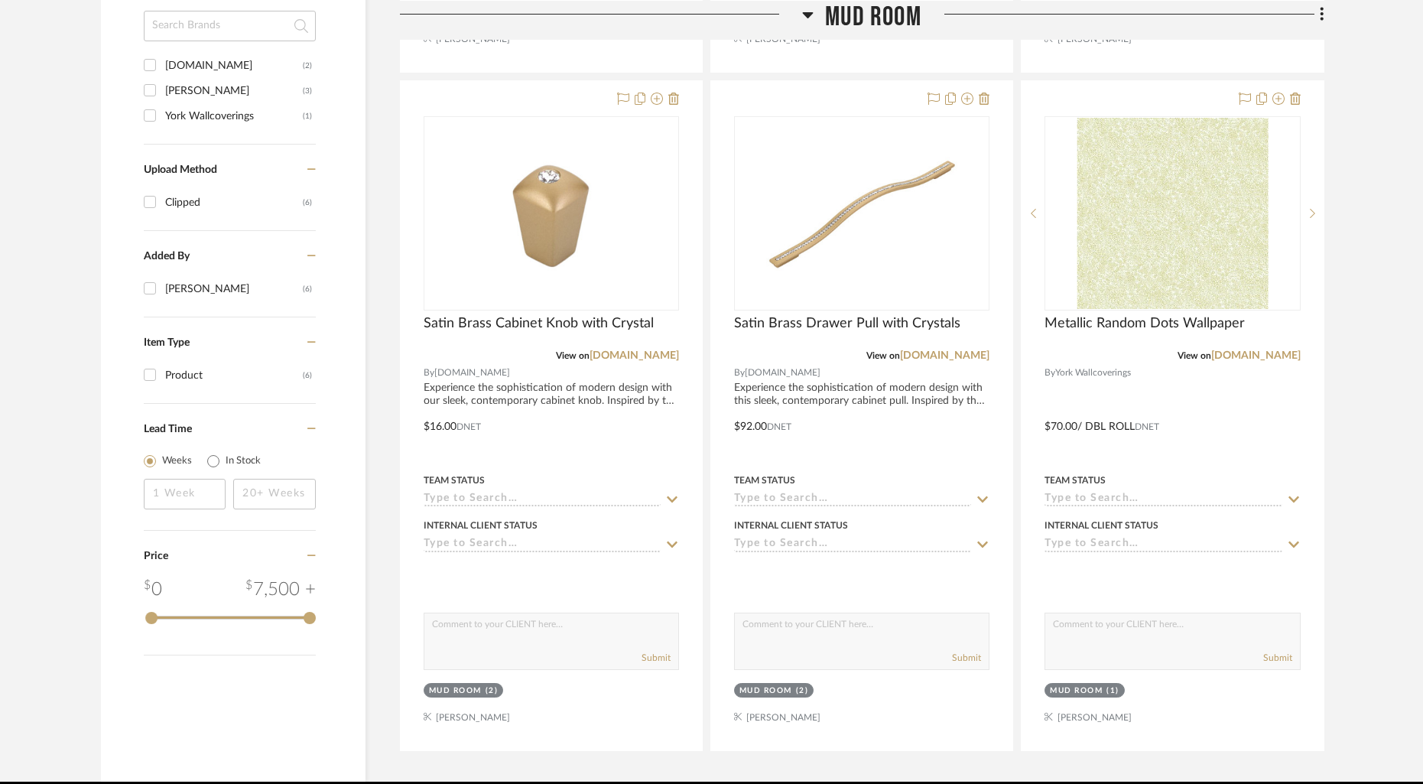
scroll to position [1081, 0]
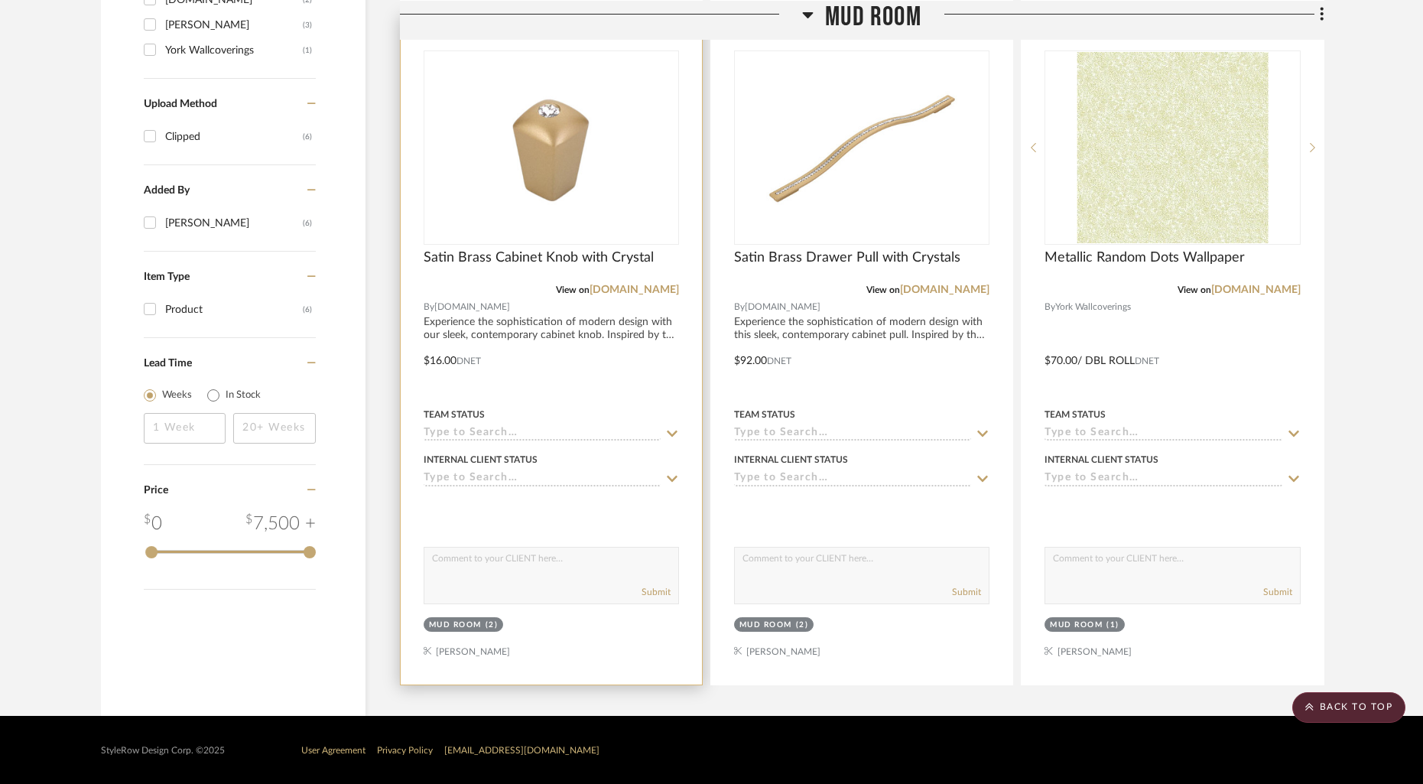
click at [0, 0] on div at bounding box center [0, 0] width 0 height 0
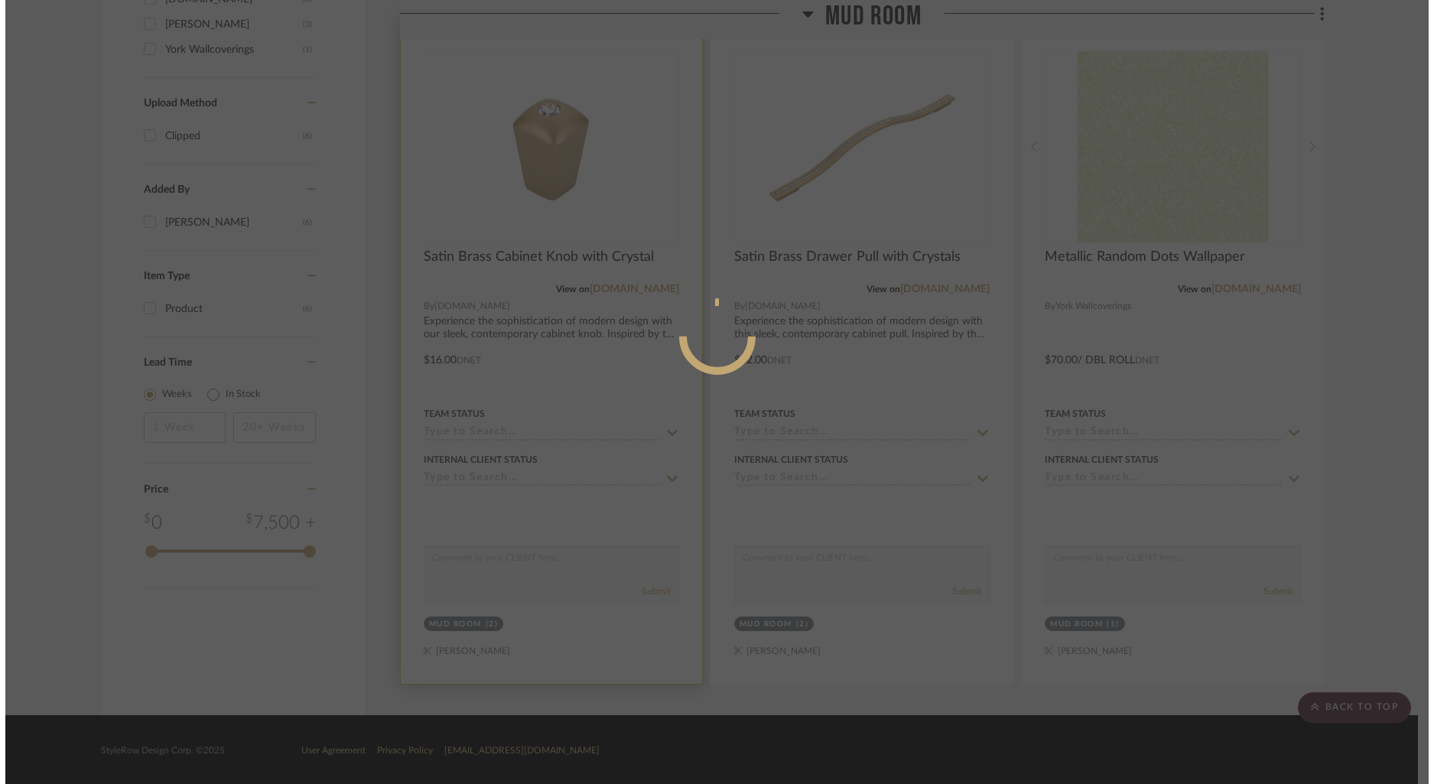
scroll to position [0, 0]
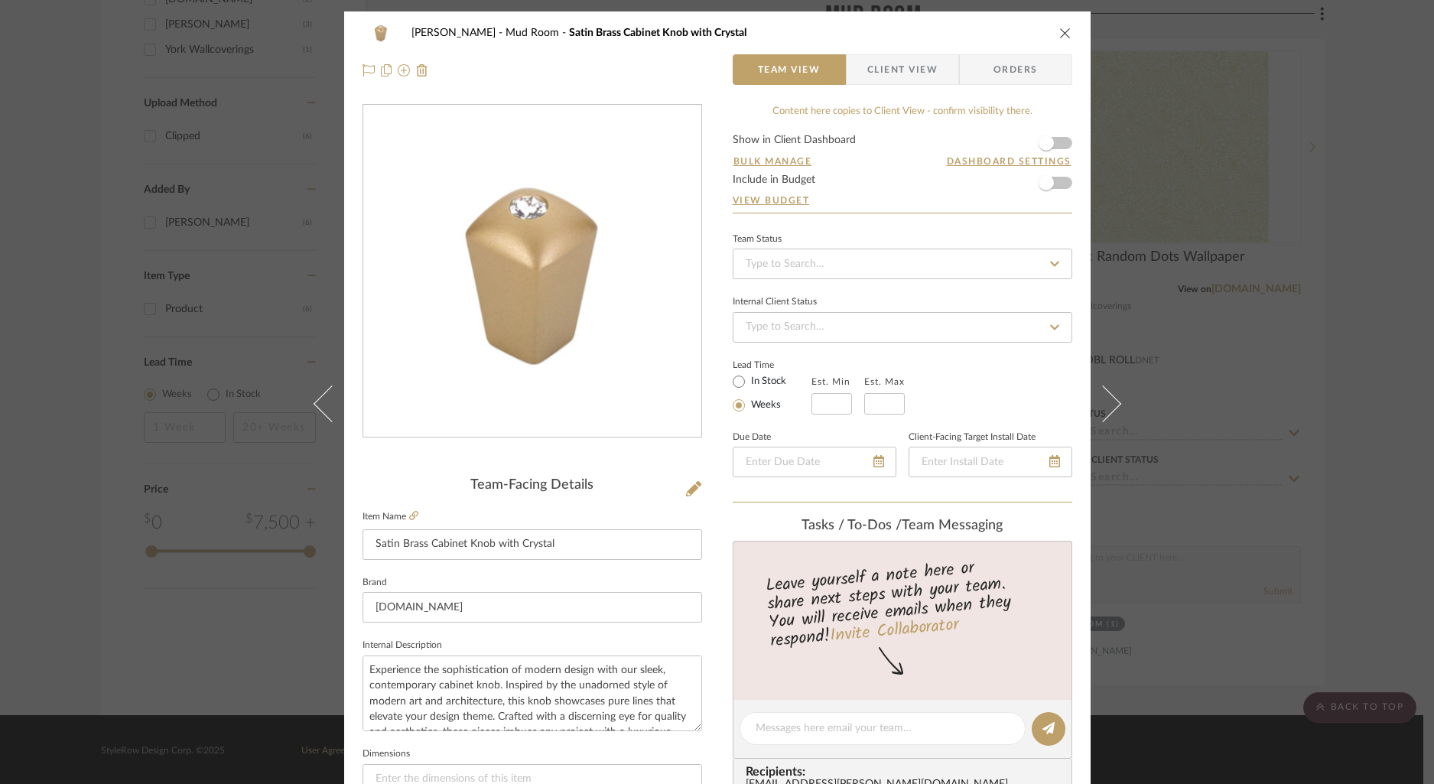
click at [1060, 144] on form "Show in Client Dashboard Bulk Manage Dashboard Settings Include in Budget View …" at bounding box center [903, 174] width 340 height 78
click at [1055, 146] on span "button" at bounding box center [1046, 143] width 34 height 34
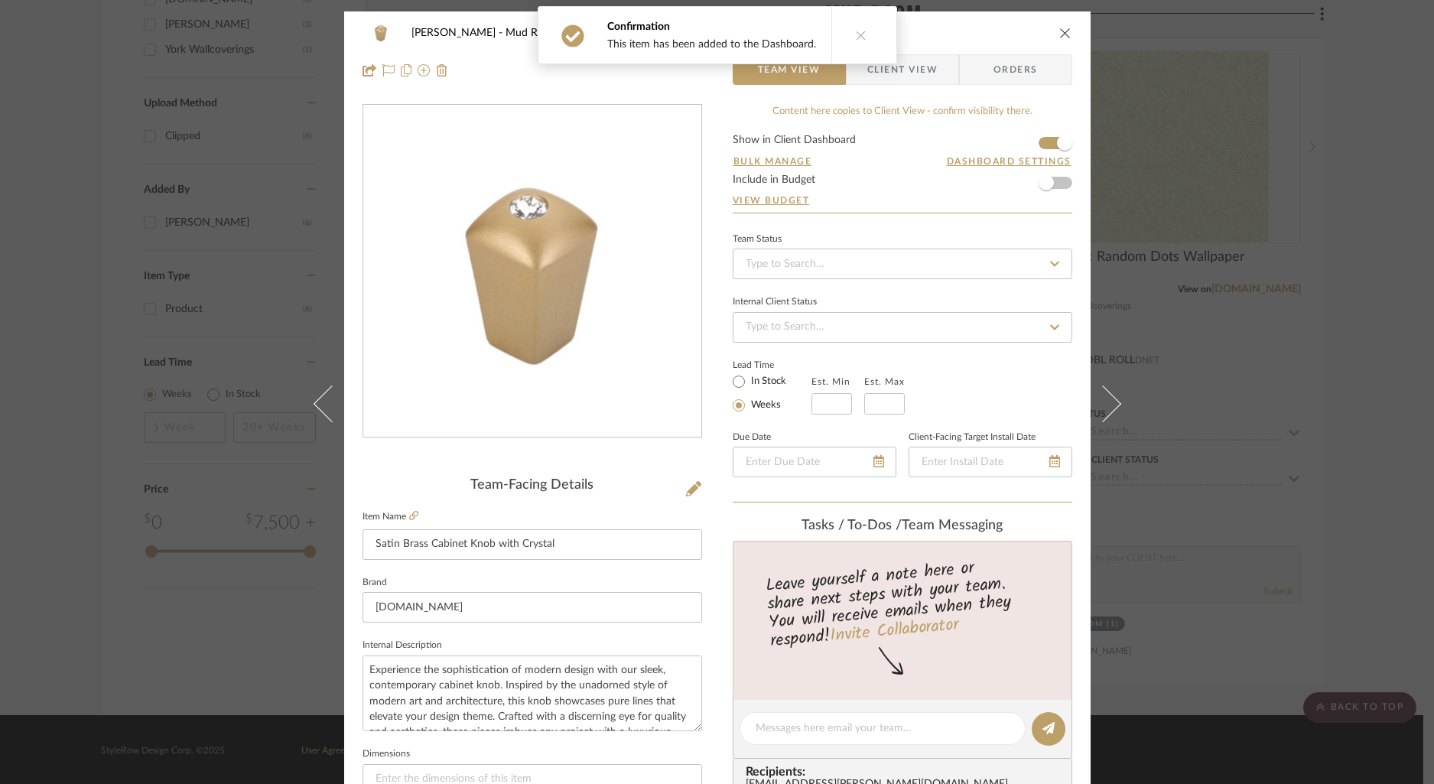
click at [901, 74] on span "Client View" at bounding box center [902, 69] width 70 height 31
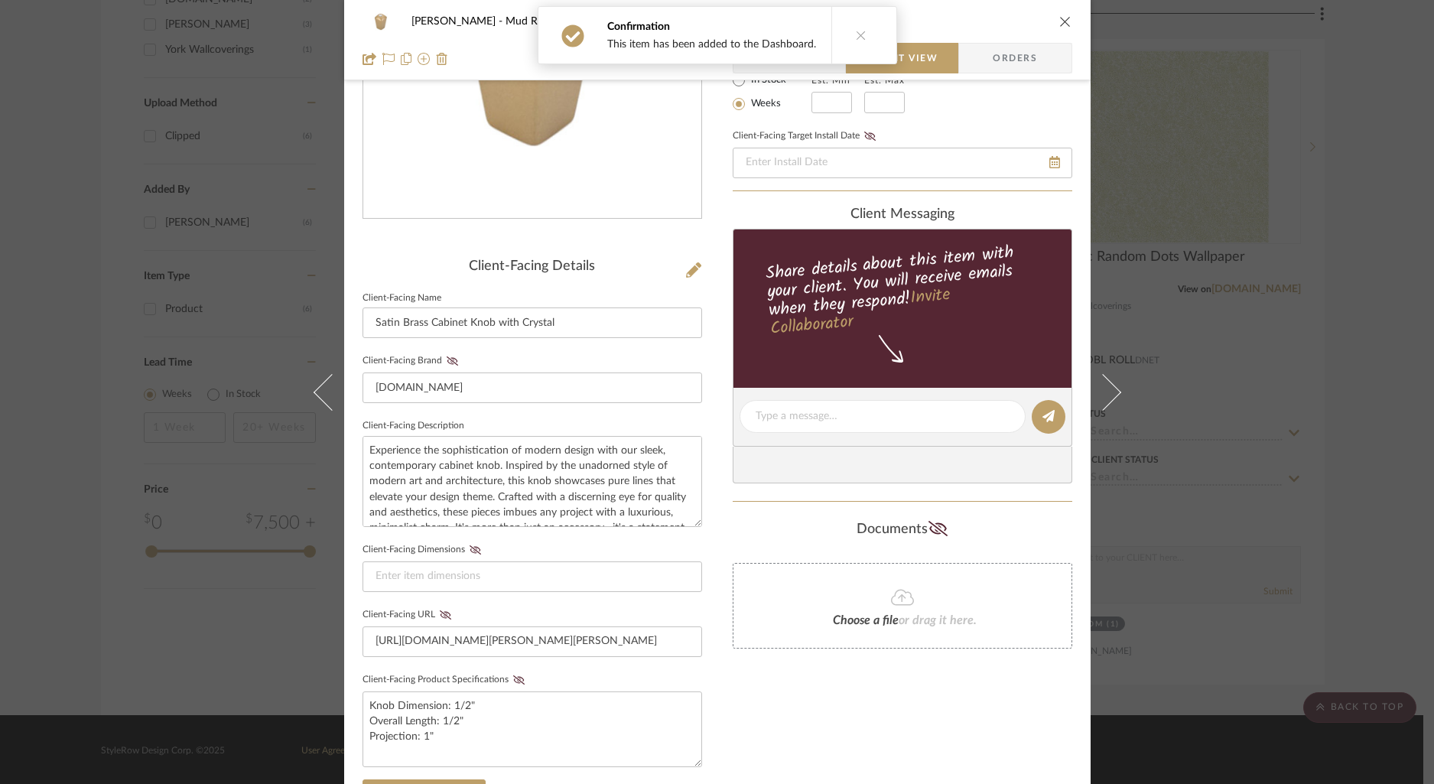
scroll to position [295, 0]
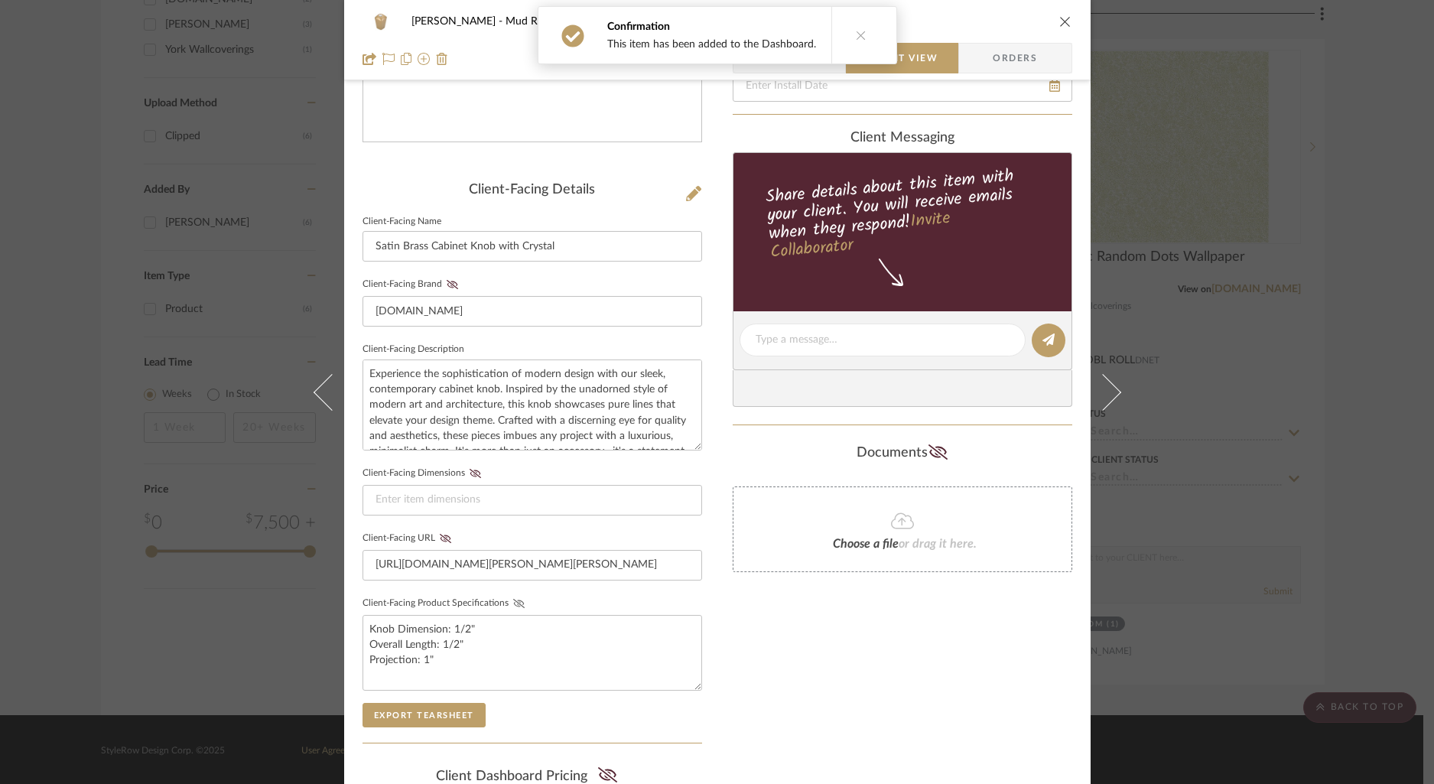
click at [513, 600] on icon at bounding box center [518, 603] width 11 height 9
click at [1061, 20] on icon "close" at bounding box center [1065, 21] width 12 height 12
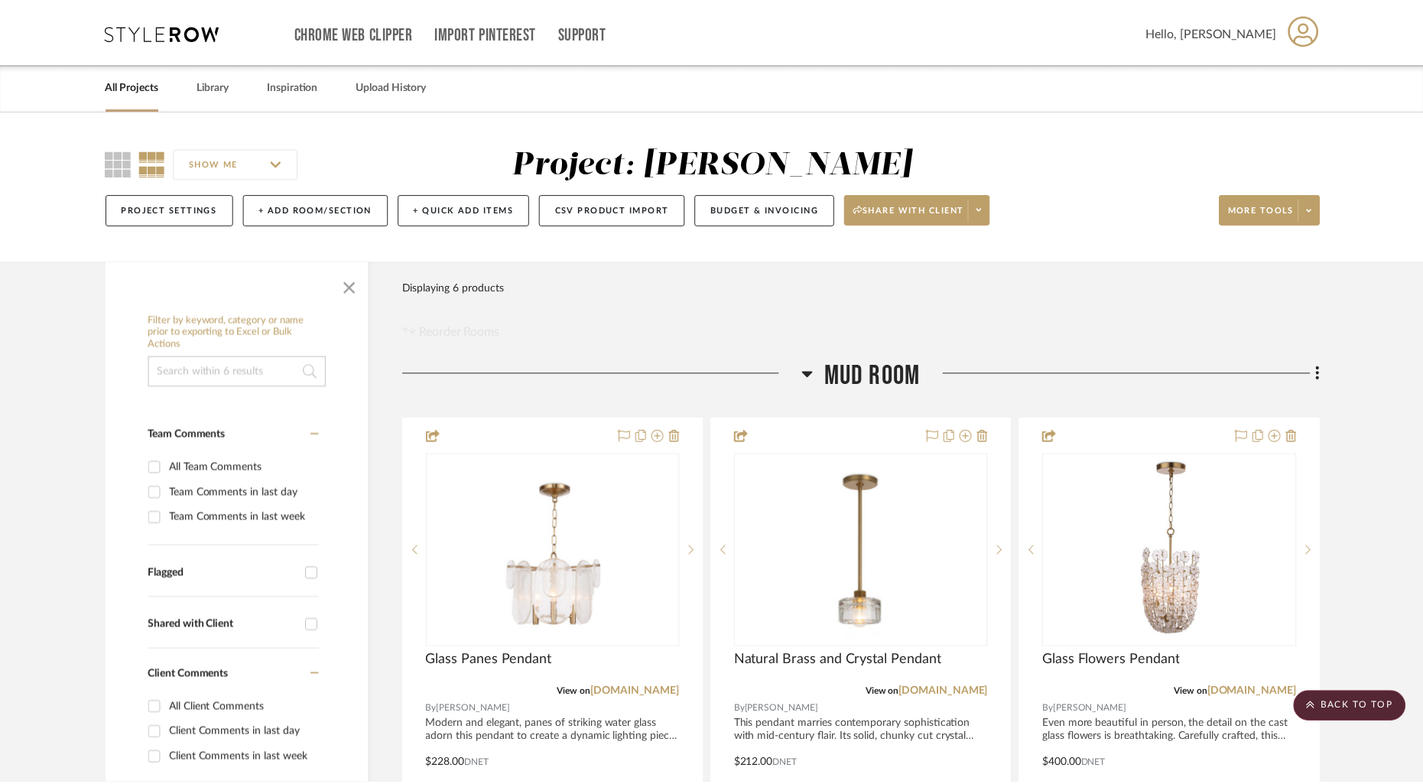
scroll to position [1081, 0]
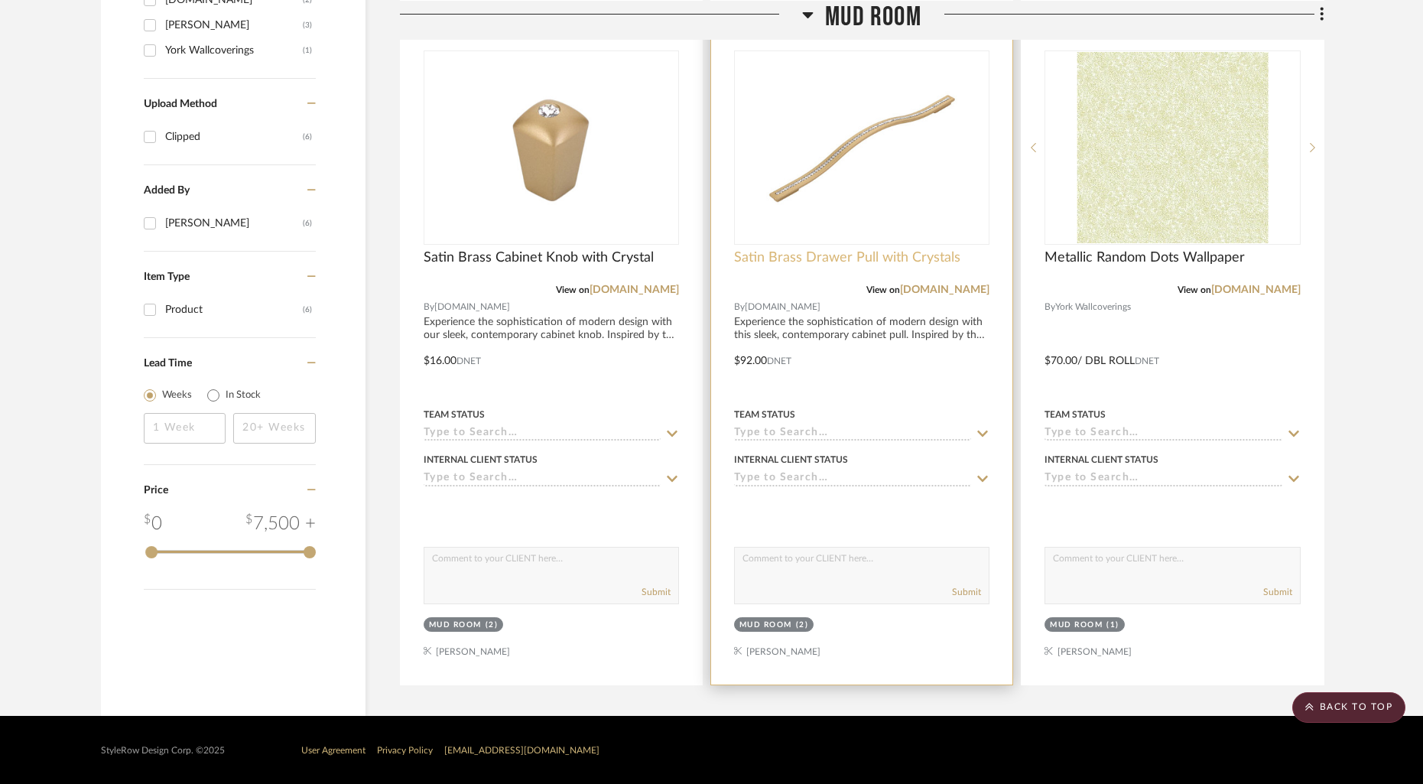
click at [913, 259] on span "Satin Brass Drawer Pull with Crystals" at bounding box center [847, 257] width 226 height 17
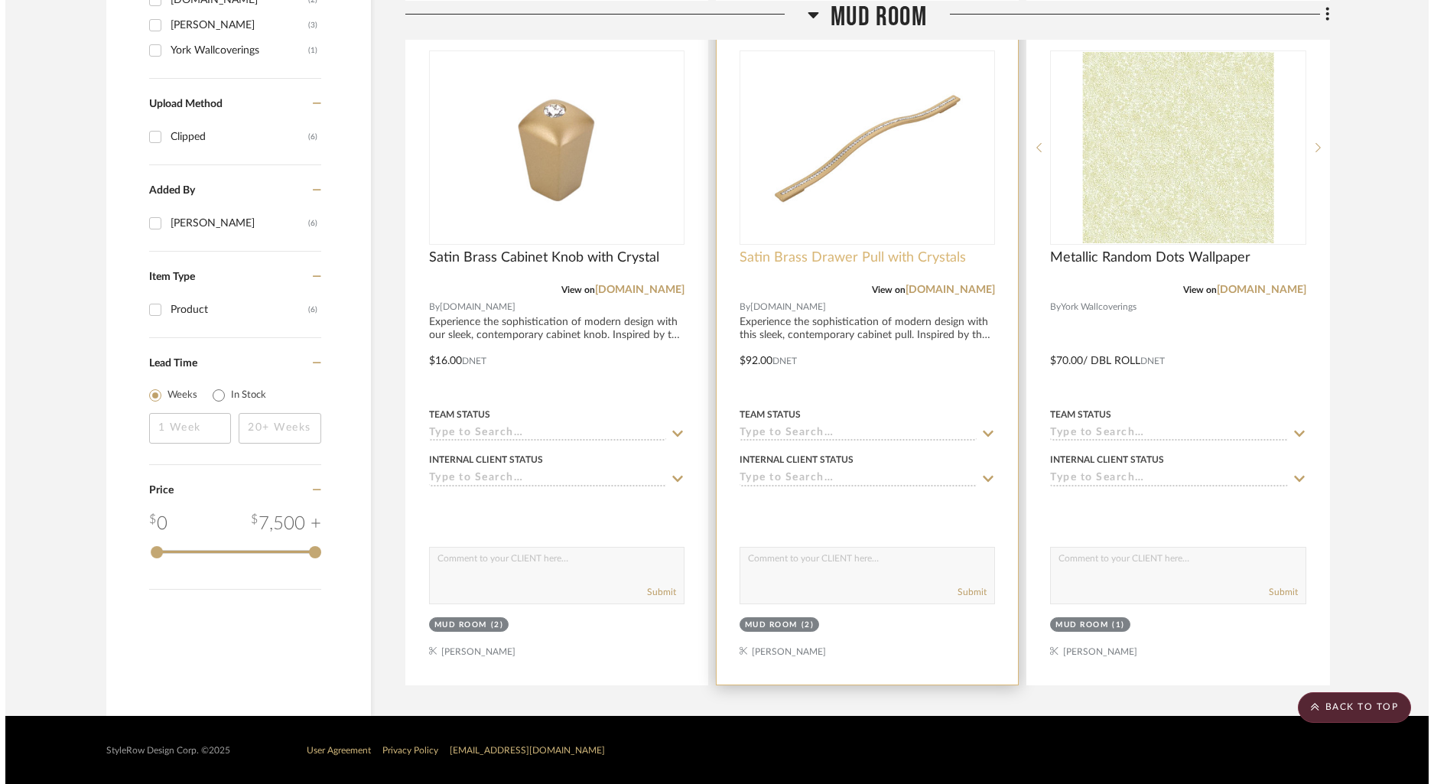
scroll to position [0, 0]
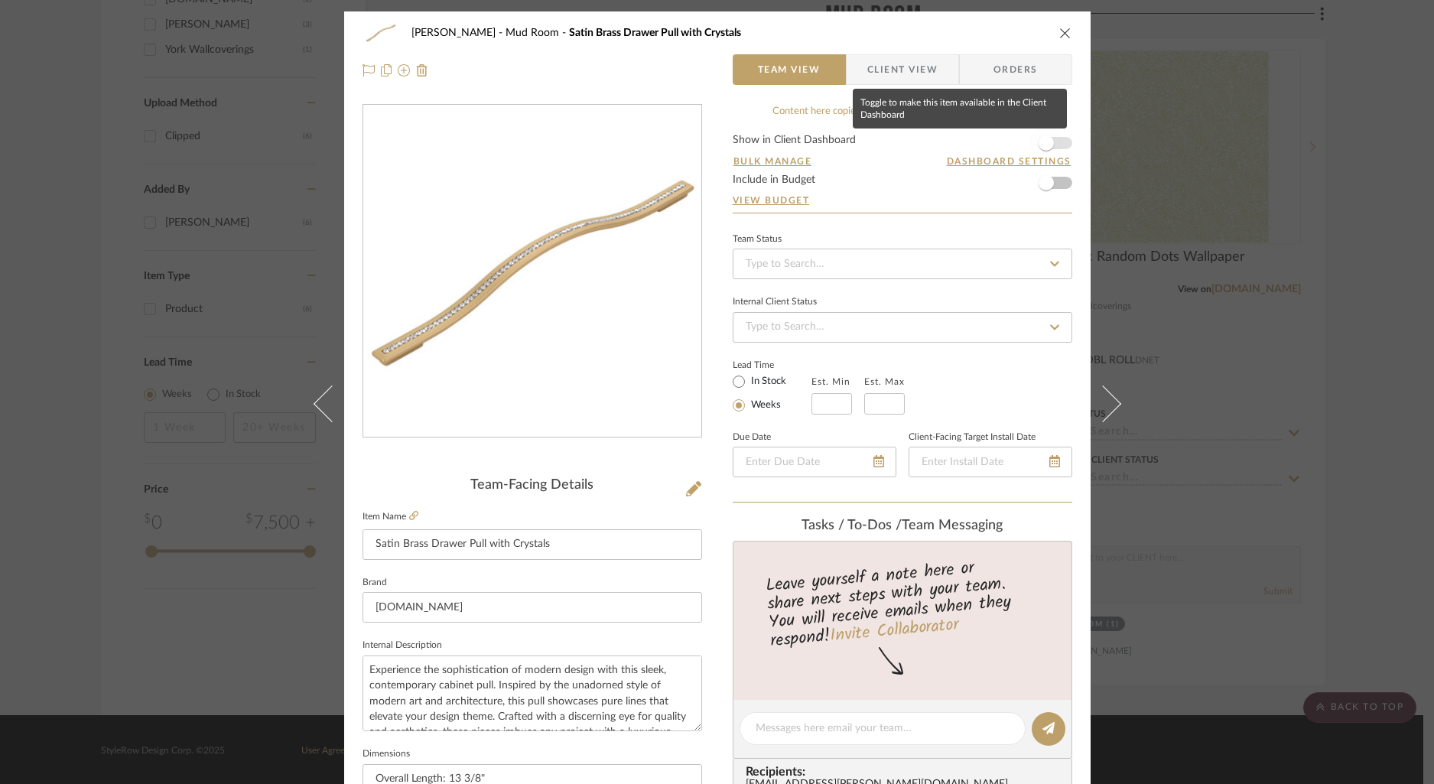
click at [1055, 145] on span "button" at bounding box center [1046, 143] width 34 height 34
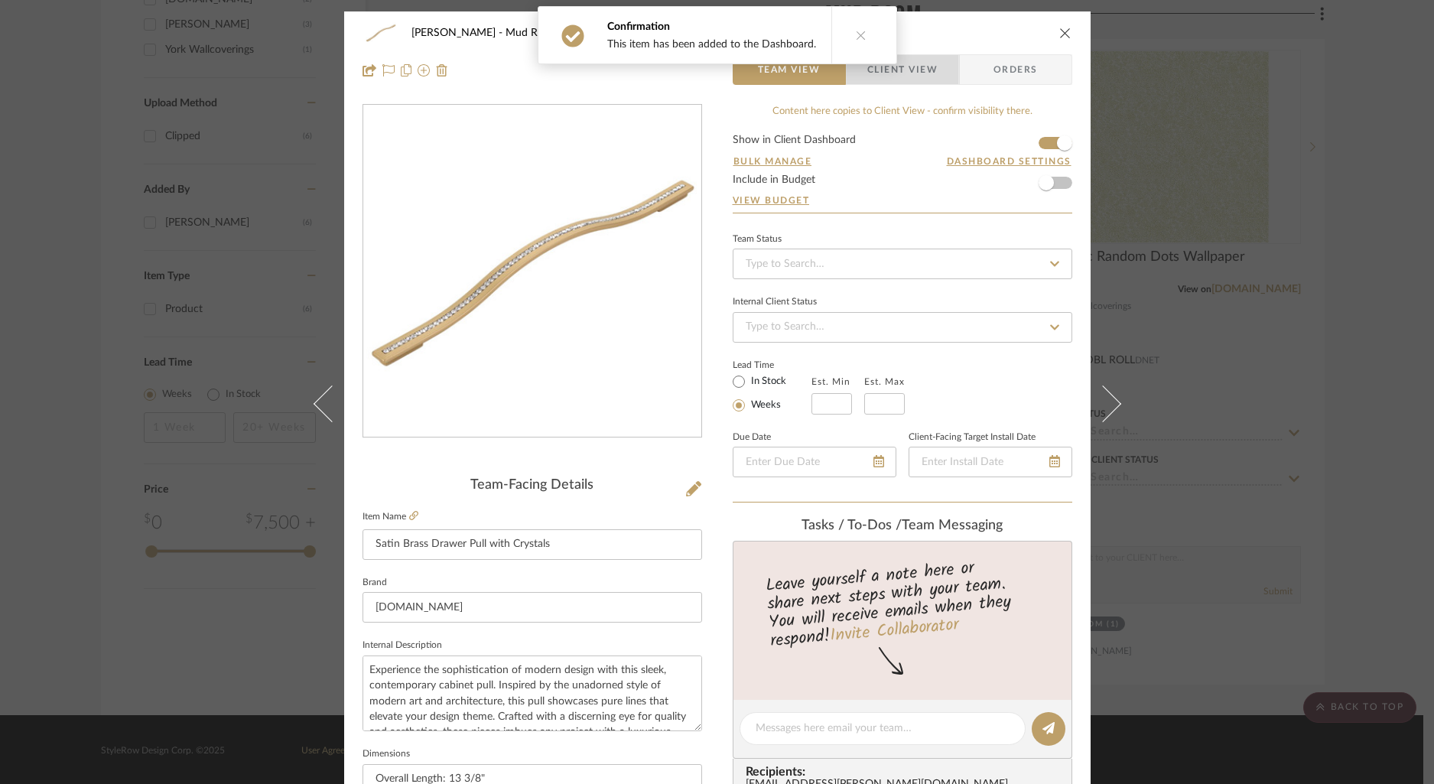
click at [928, 76] on span "Client View" at bounding box center [902, 69] width 70 height 31
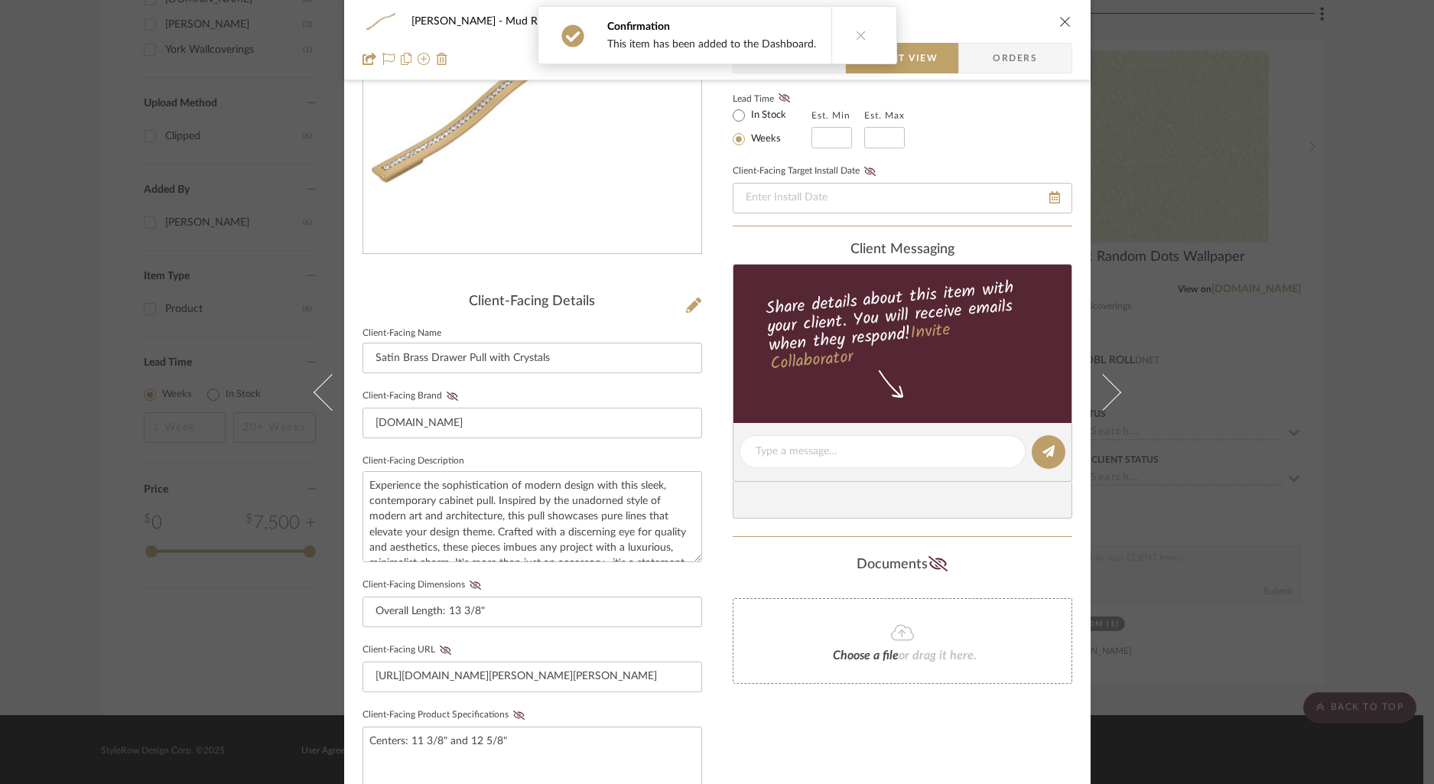
scroll to position [290, 0]
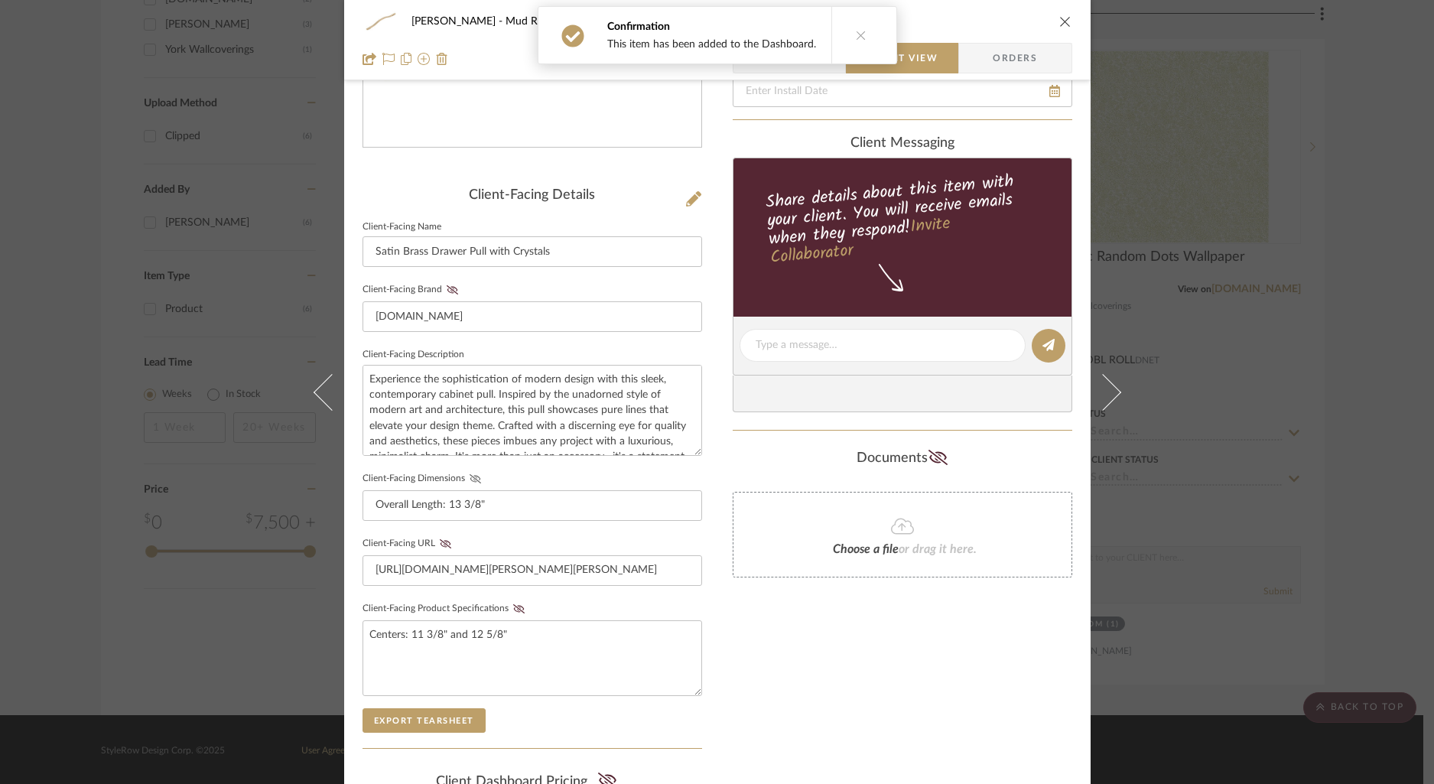
click at [470, 474] on icon at bounding box center [475, 478] width 11 height 9
click at [514, 604] on icon at bounding box center [518, 608] width 11 height 9
drag, startPoint x: 974, startPoint y: 18, endPoint x: 1071, endPoint y: 17, distance: 97.1
click at [978, 17] on div "[PERSON_NAME] Mud Room Satin Brass Drawer Pull with Crystals" at bounding box center [728, 21] width 635 height 11
click at [1059, 22] on icon "close" at bounding box center [1065, 21] width 12 height 12
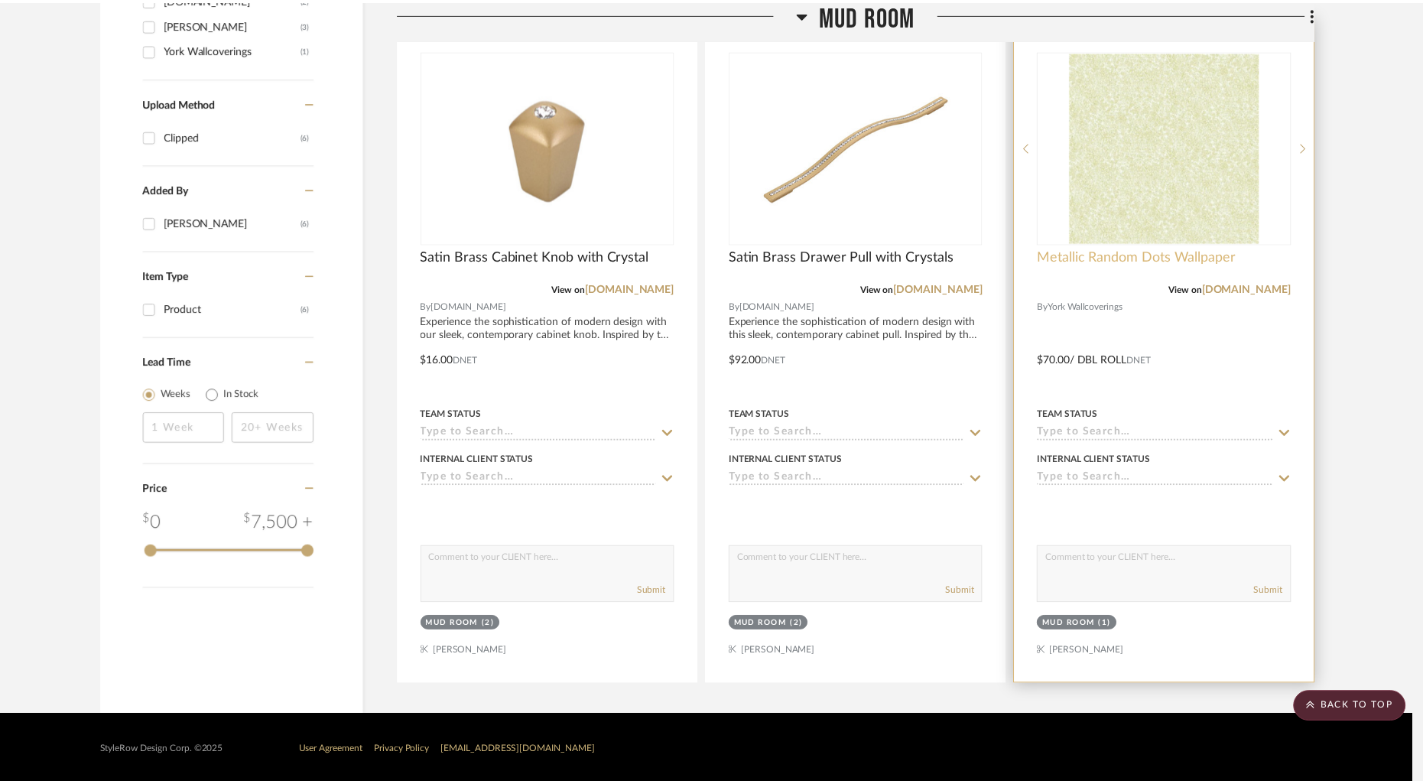
scroll to position [1081, 0]
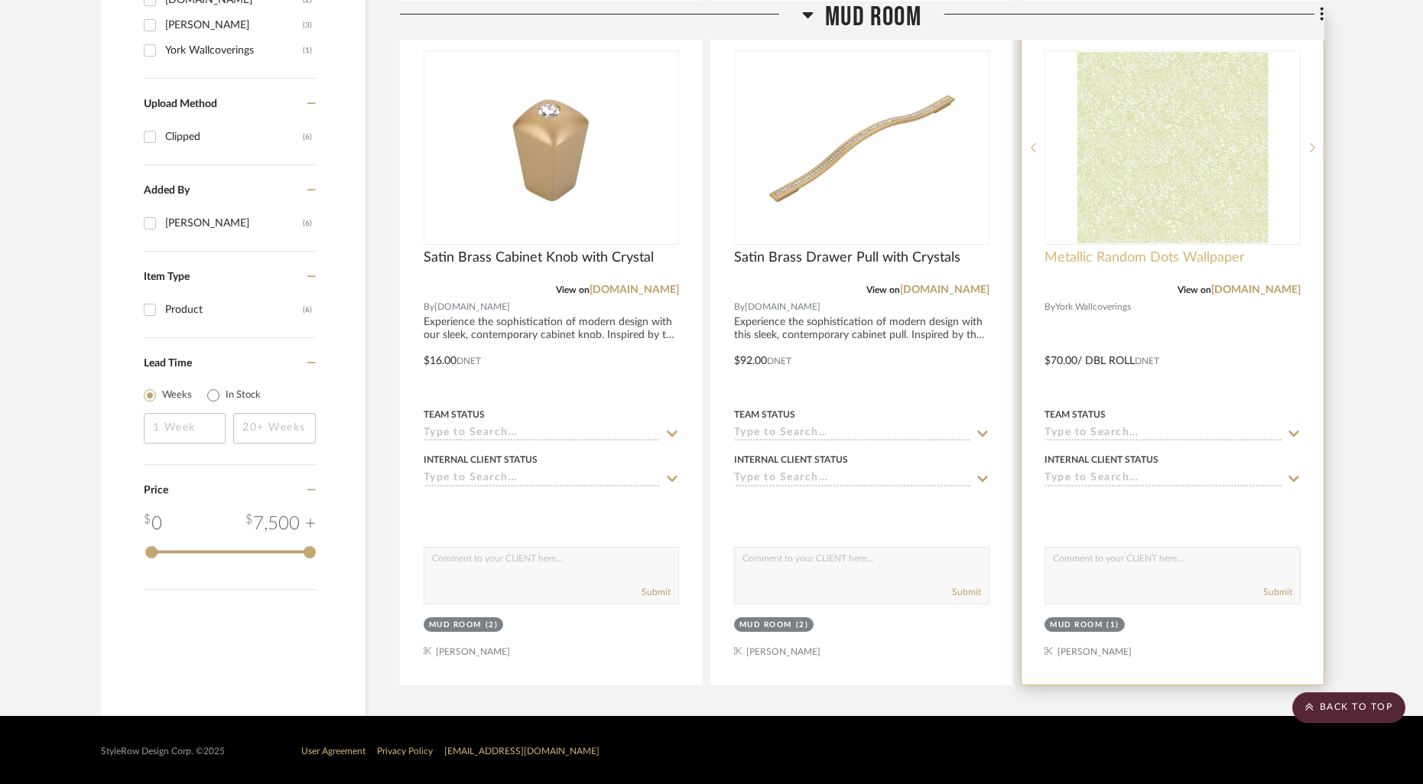
click at [1198, 259] on span "Metallic Random Dots Wallpaper" at bounding box center [1145, 257] width 200 height 17
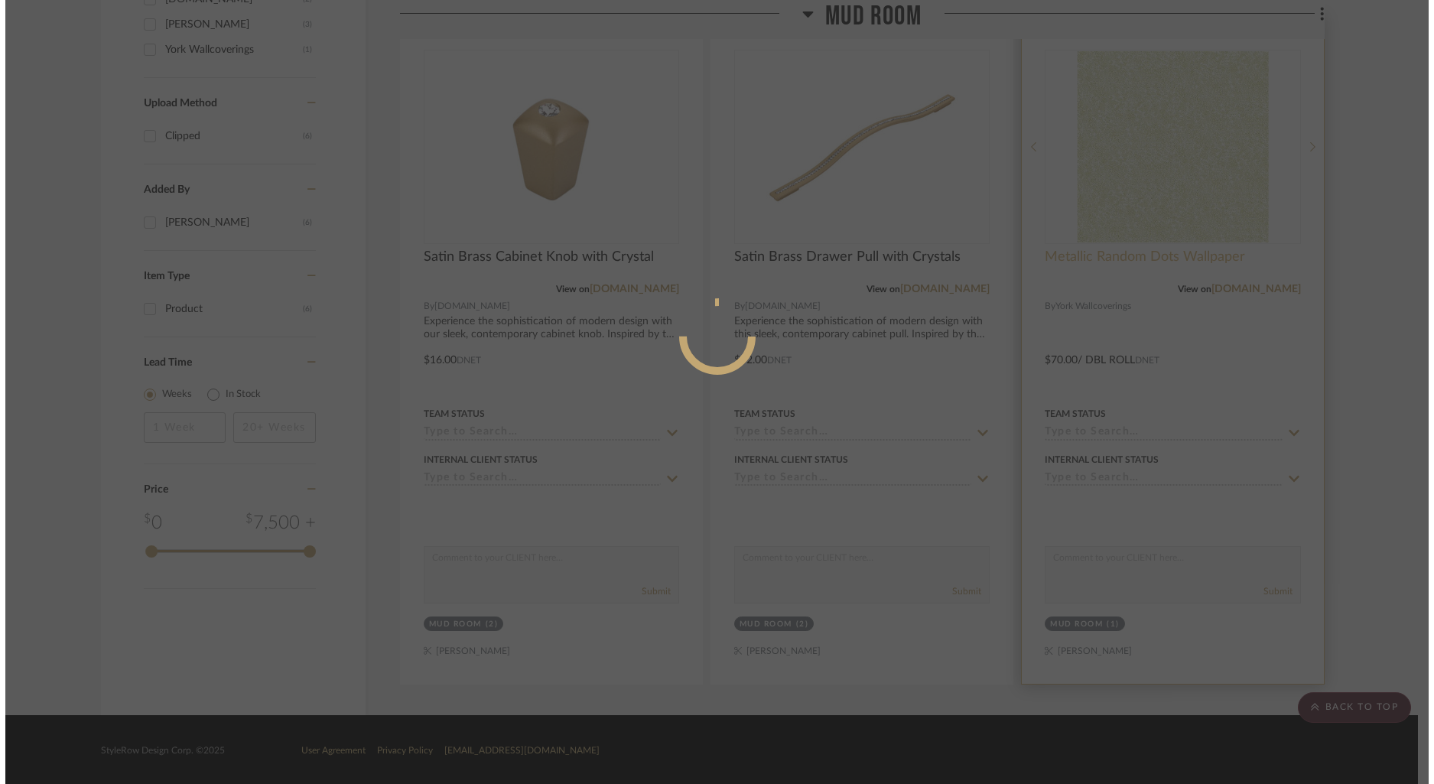
scroll to position [0, 0]
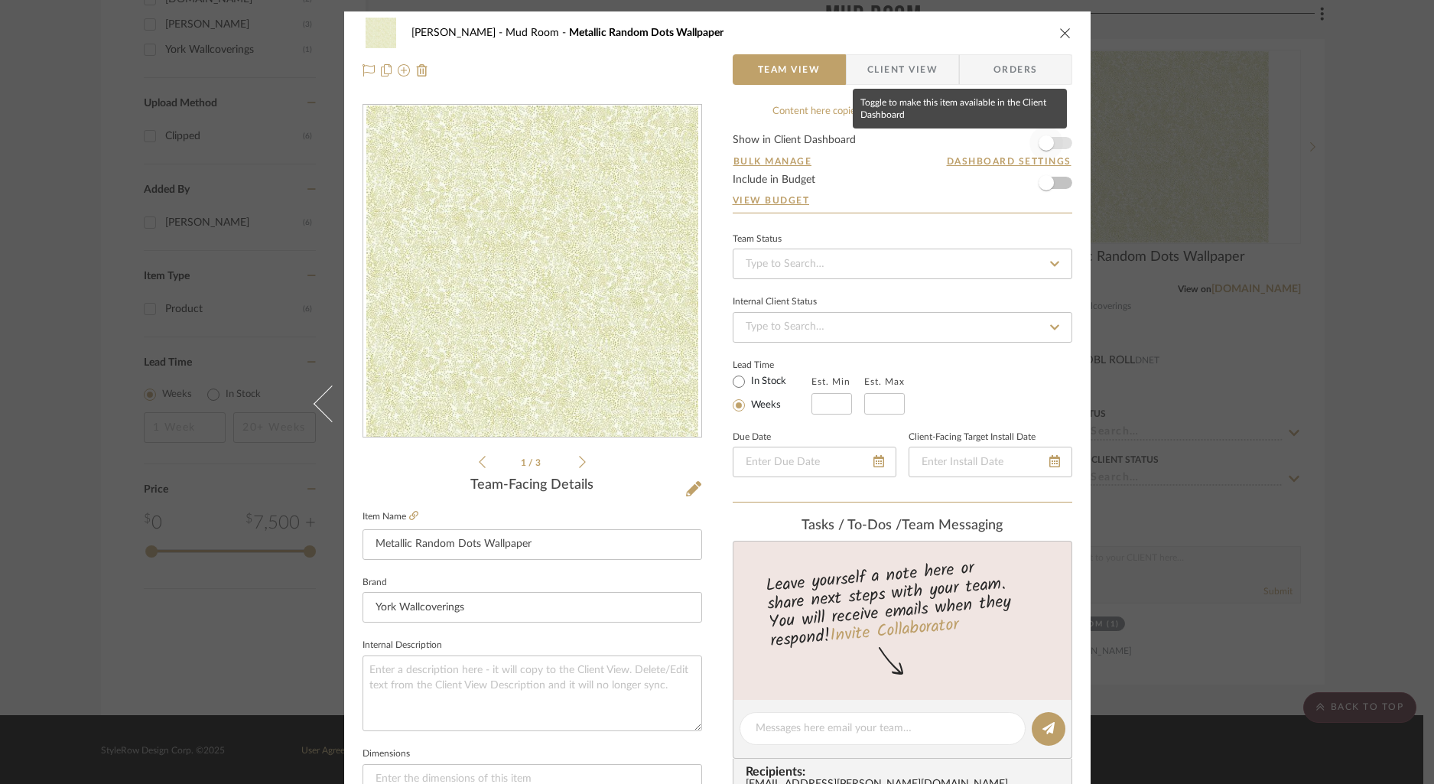
click at [1053, 144] on span "button" at bounding box center [1046, 143] width 34 height 34
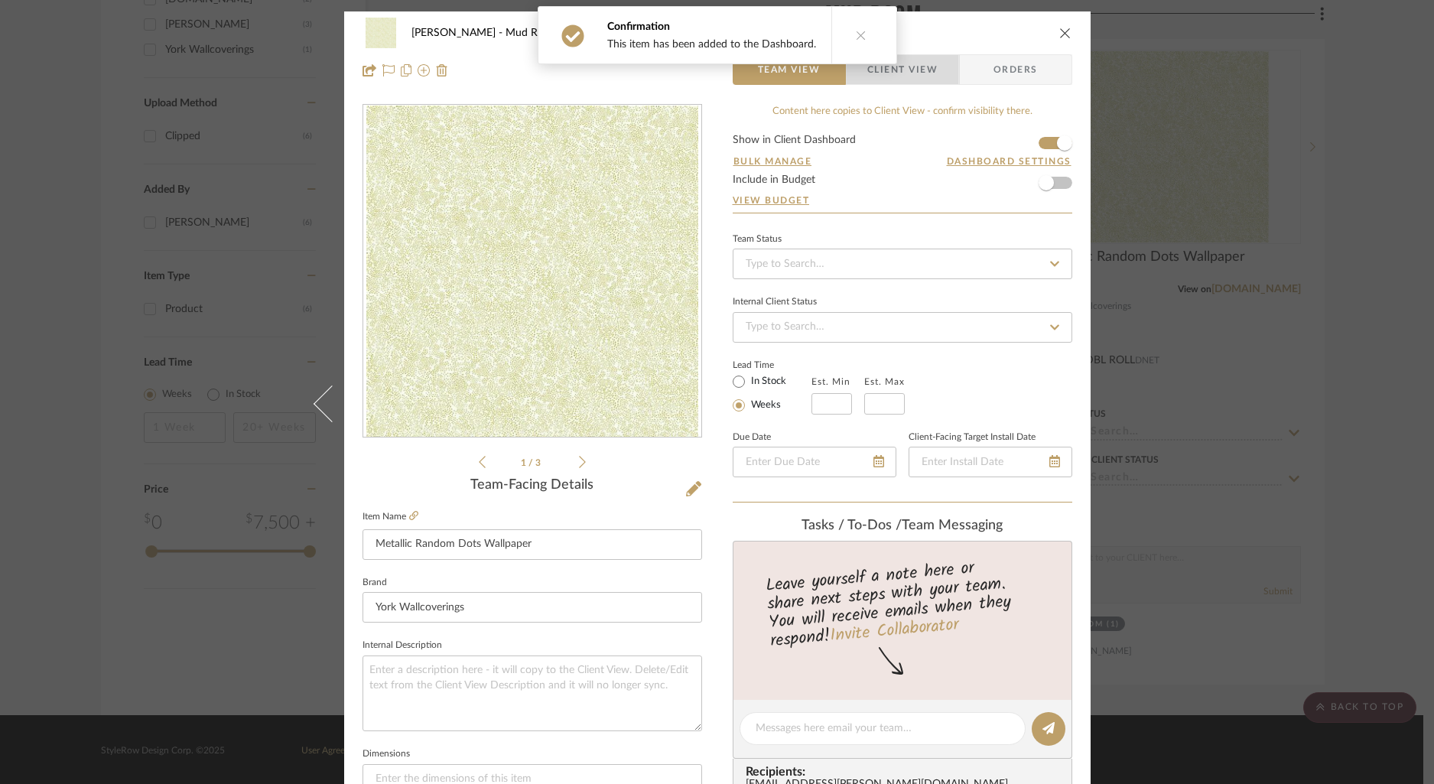
click at [928, 69] on span "Client View" at bounding box center [902, 69] width 70 height 31
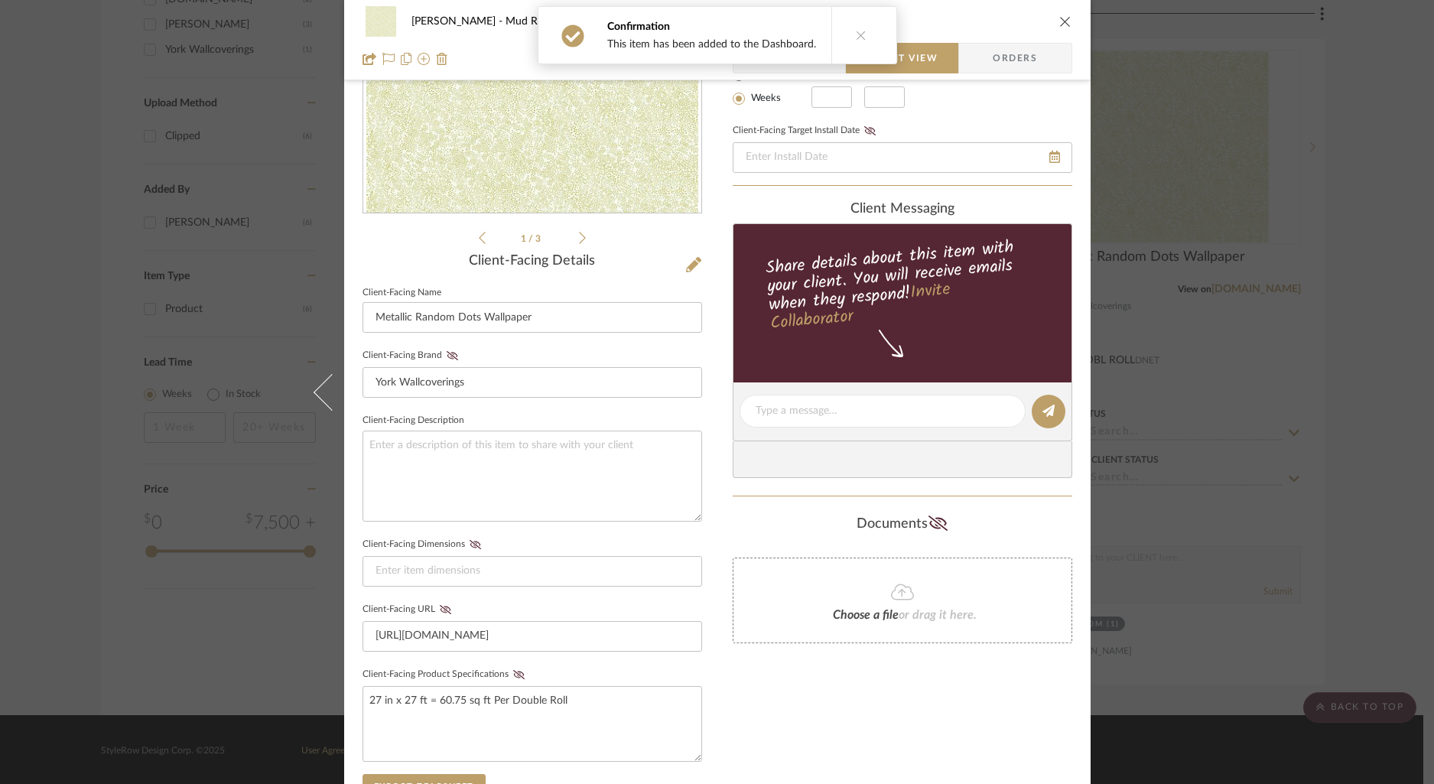
scroll to position [236, 0]
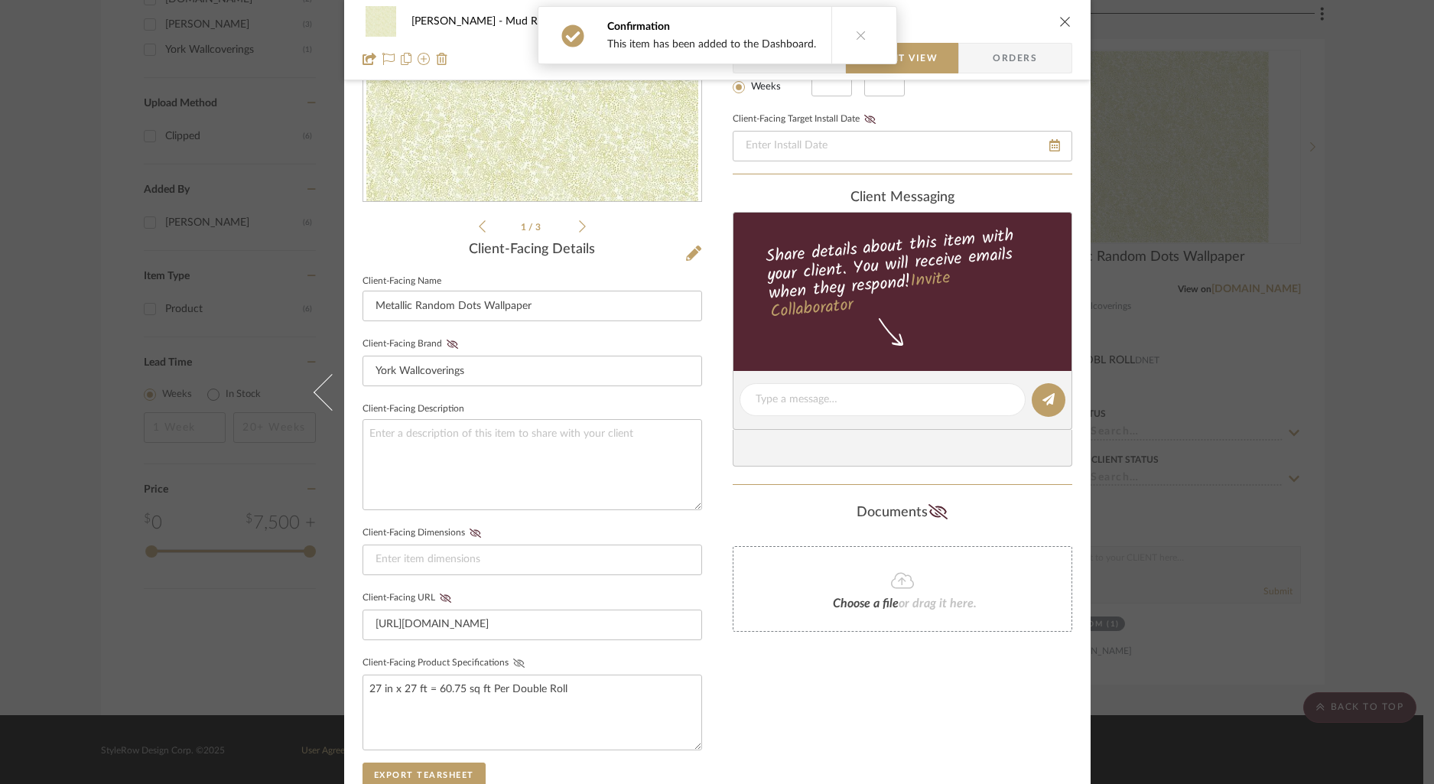
drag, startPoint x: 513, startPoint y: 658, endPoint x: 580, endPoint y: 630, distance: 72.3
click at [514, 658] on icon at bounding box center [518, 662] width 11 height 9
drag, startPoint x: 1014, startPoint y: 26, endPoint x: 1042, endPoint y: 22, distance: 28.6
click at [1015, 26] on div "[PERSON_NAME] Mud Room Metallic Random Dots Wallpaper" at bounding box center [718, 21] width 710 height 31
click at [1064, 21] on icon "close" at bounding box center [1065, 21] width 12 height 12
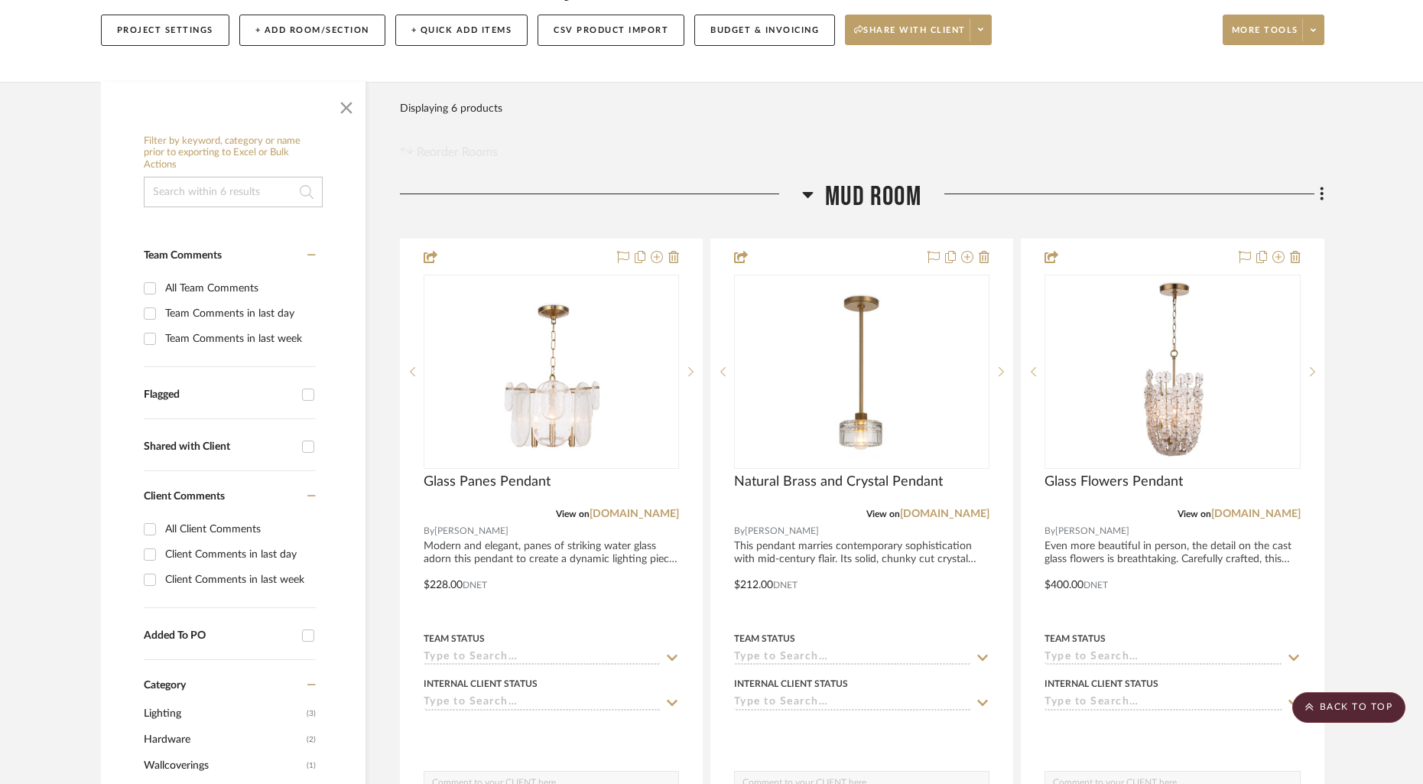
scroll to position [0, 0]
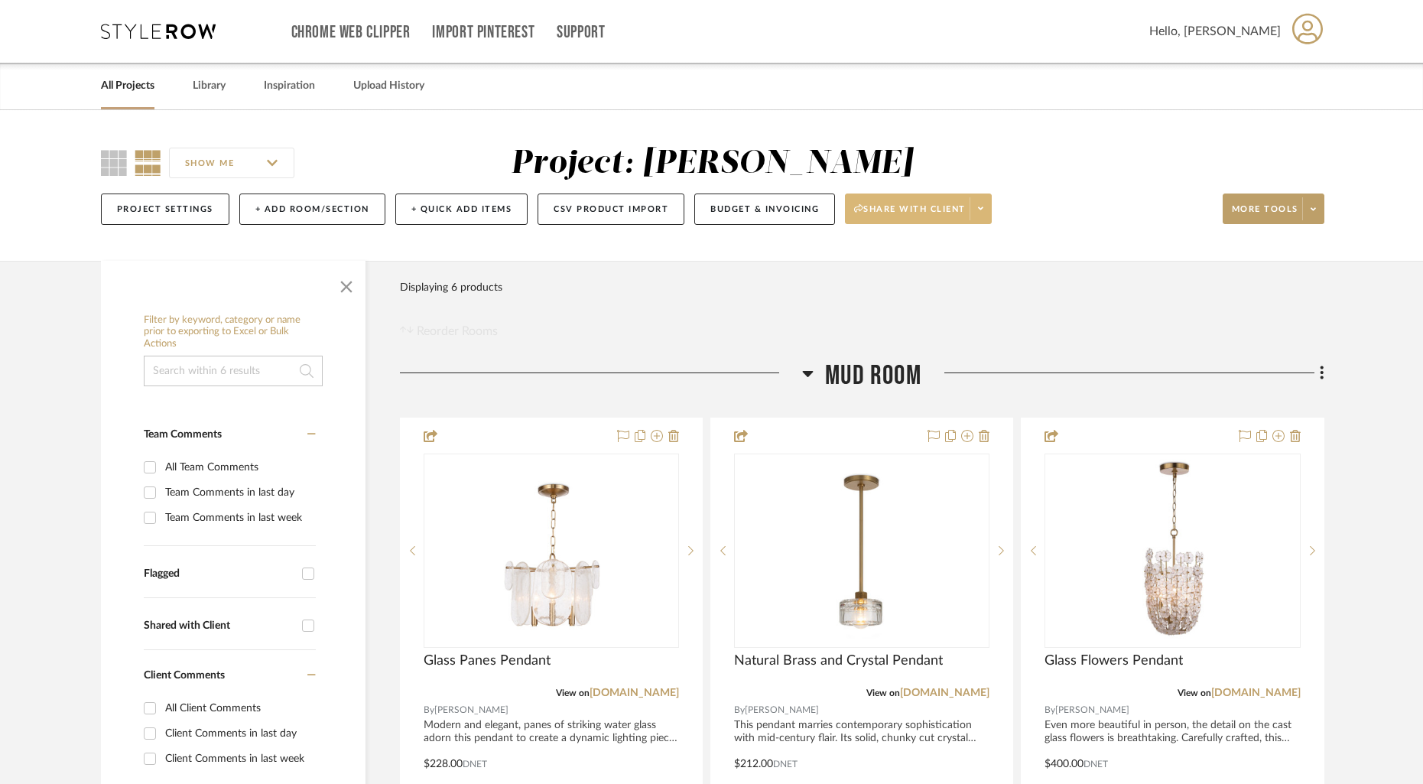
click at [991, 212] on span at bounding box center [980, 208] width 21 height 23
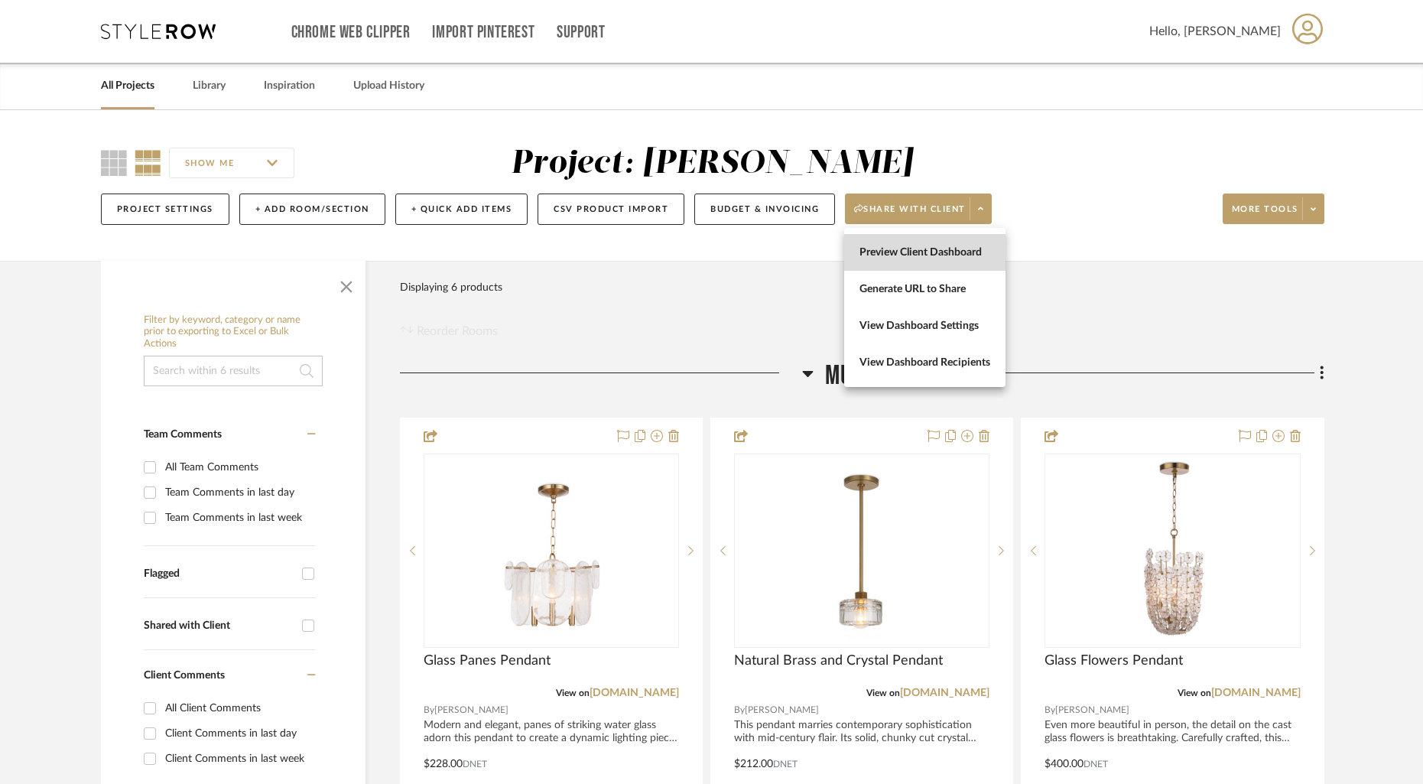
click at [915, 255] on span "Preview Client Dashboard" at bounding box center [925, 252] width 131 height 13
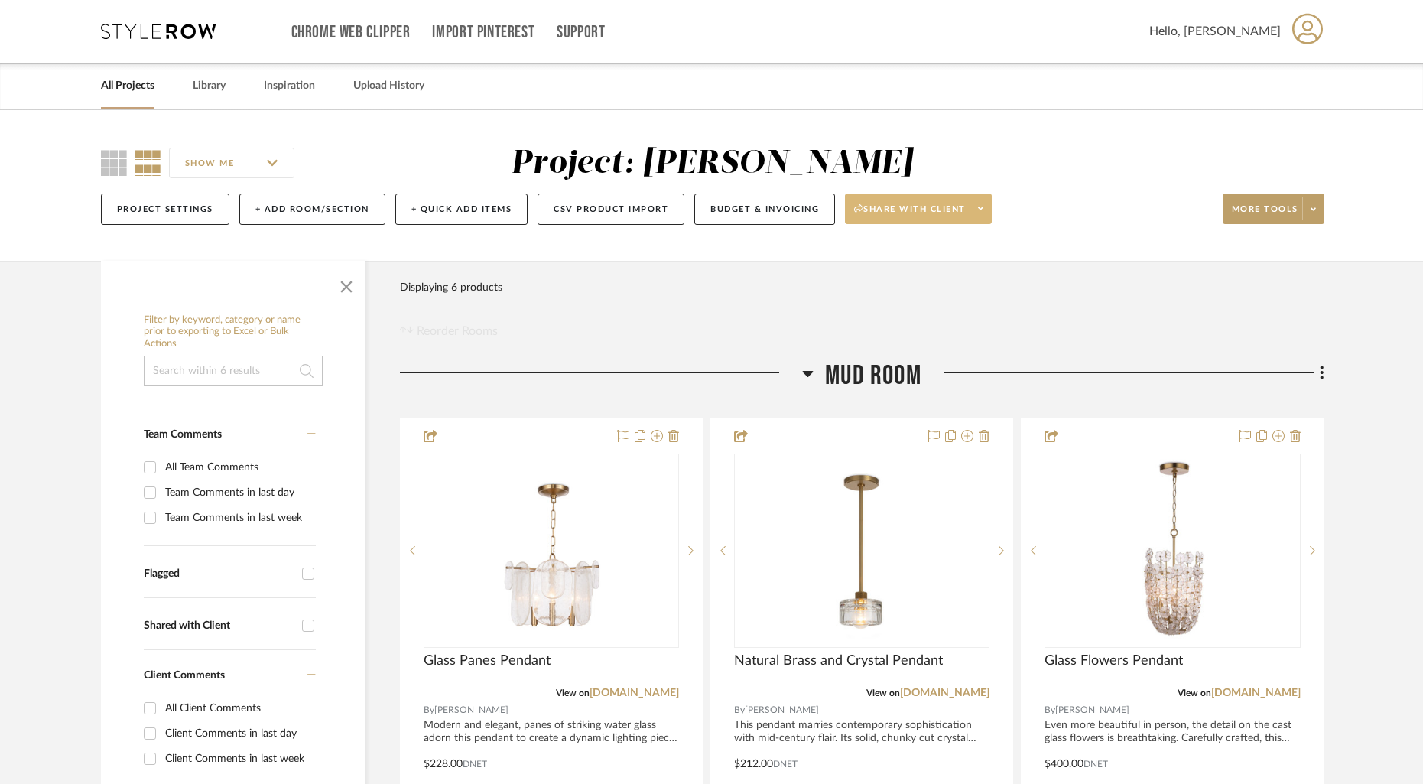
click at [984, 212] on icon at bounding box center [980, 208] width 5 height 8
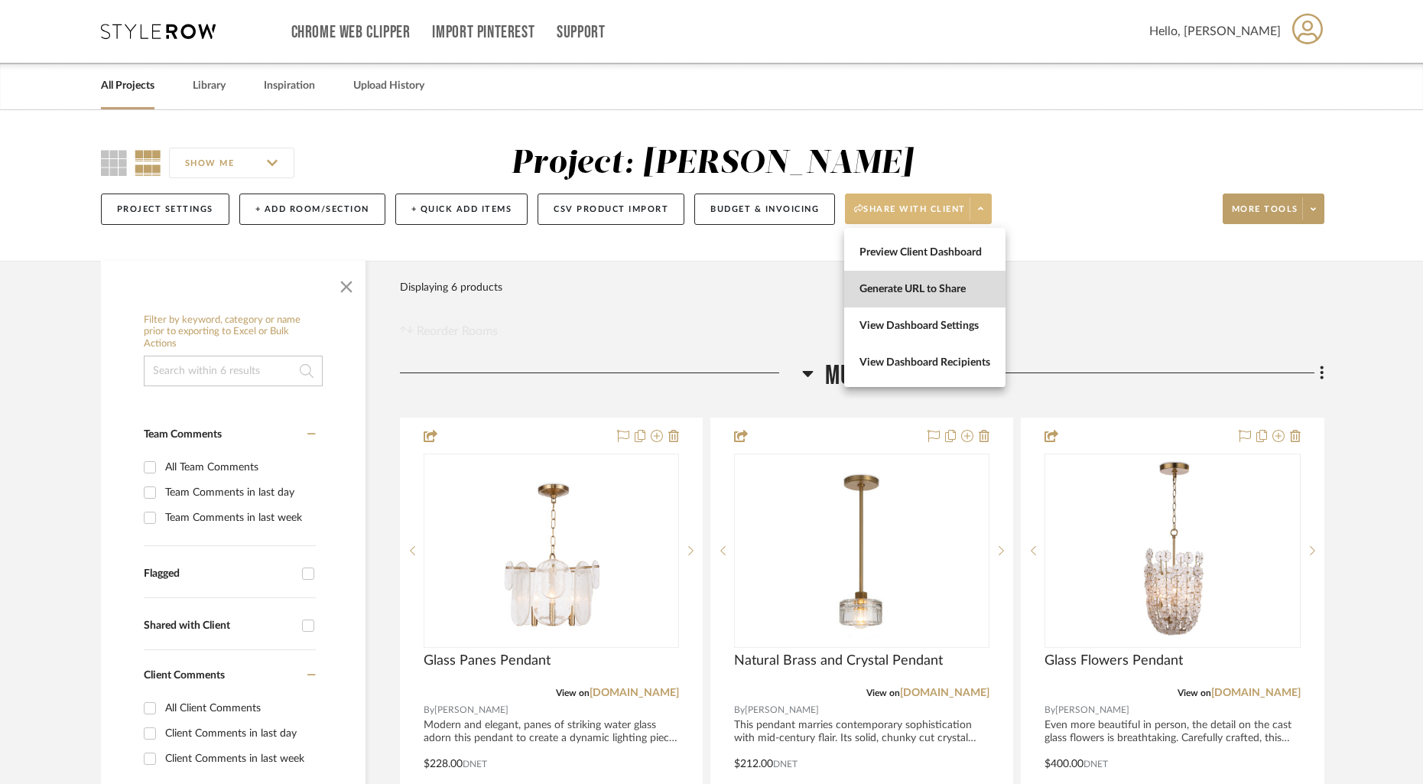
click at [935, 280] on button "Generate URL to Share" at bounding box center [924, 289] width 161 height 37
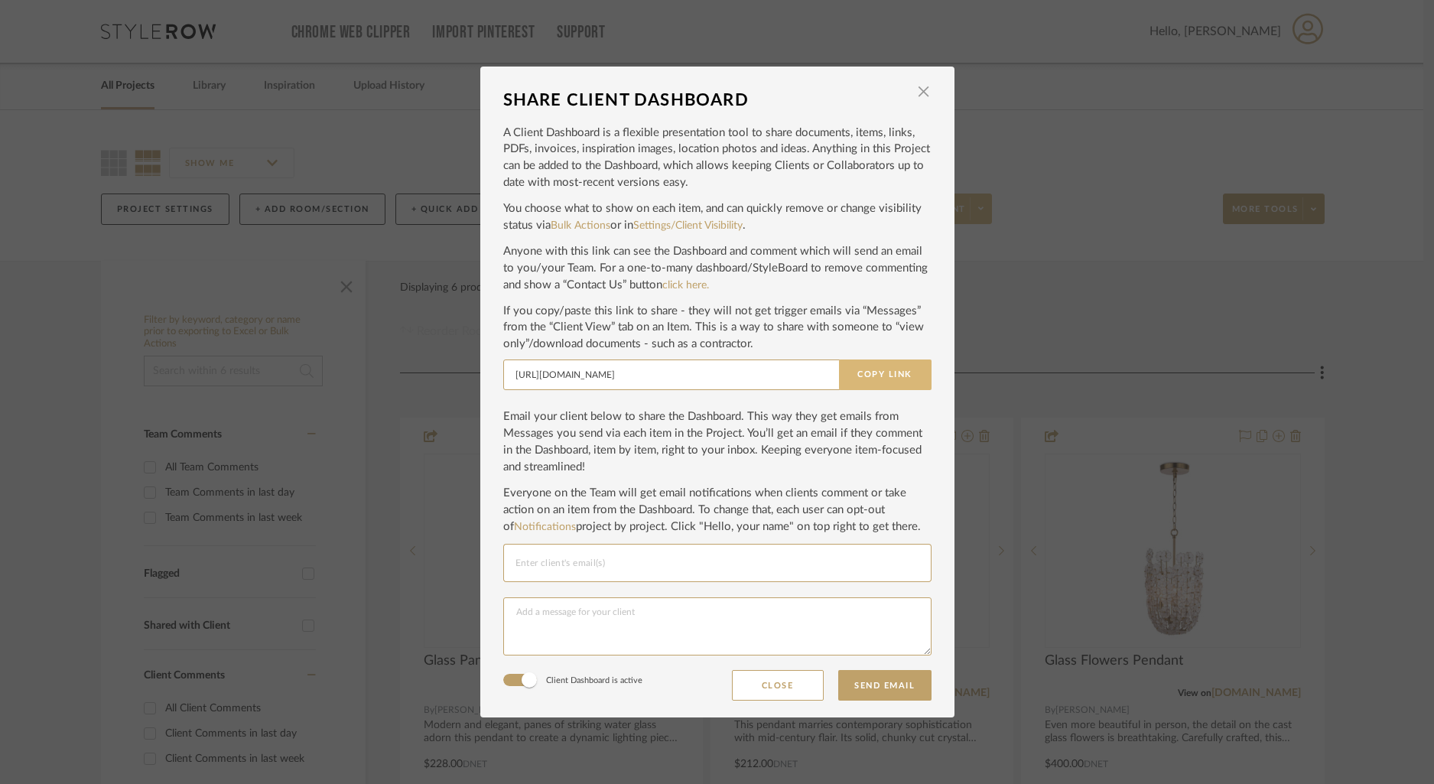
click at [890, 373] on button "Copy Link" at bounding box center [885, 374] width 93 height 31
click at [920, 93] on span "button" at bounding box center [924, 91] width 31 height 31
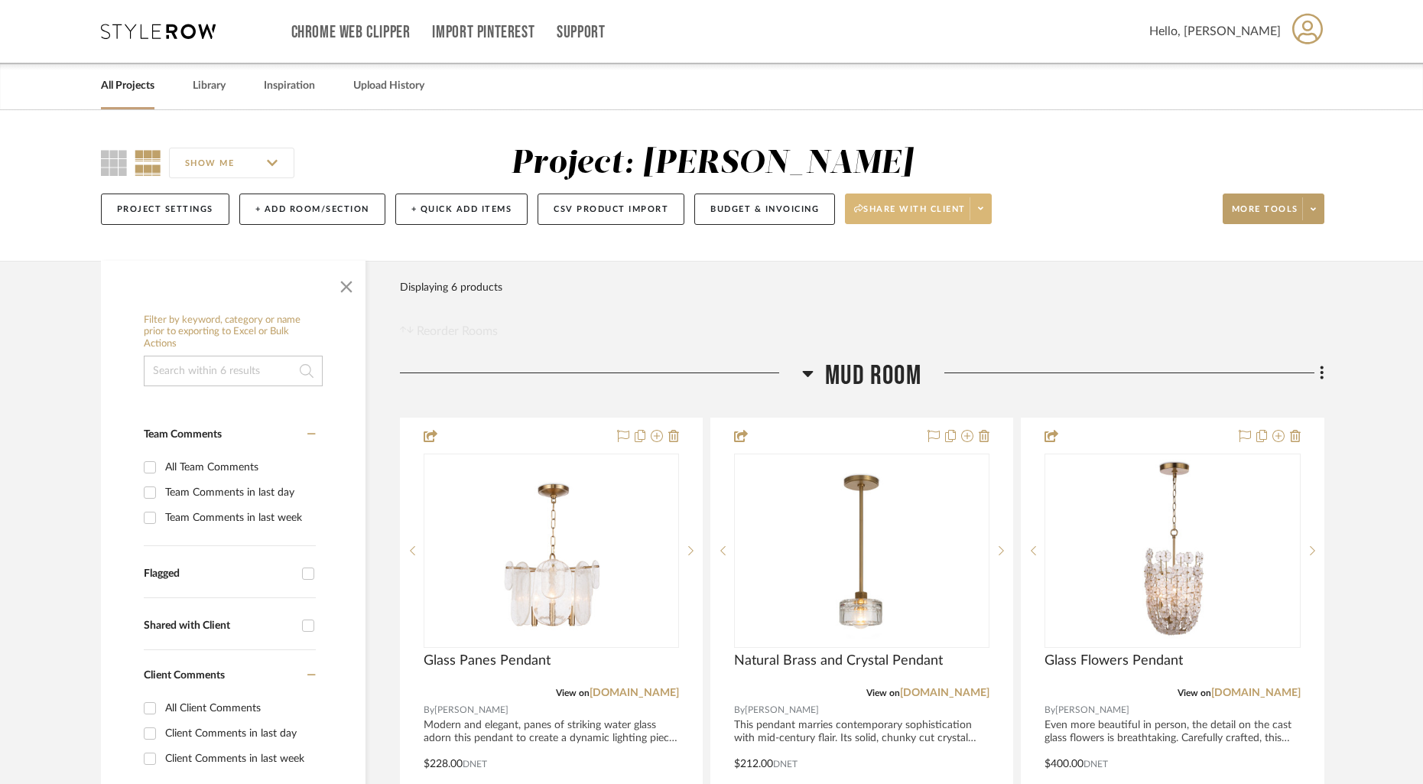
click at [135, 89] on link "All Projects" at bounding box center [128, 86] width 54 height 21
